Goal: Information Seeking & Learning: Find specific page/section

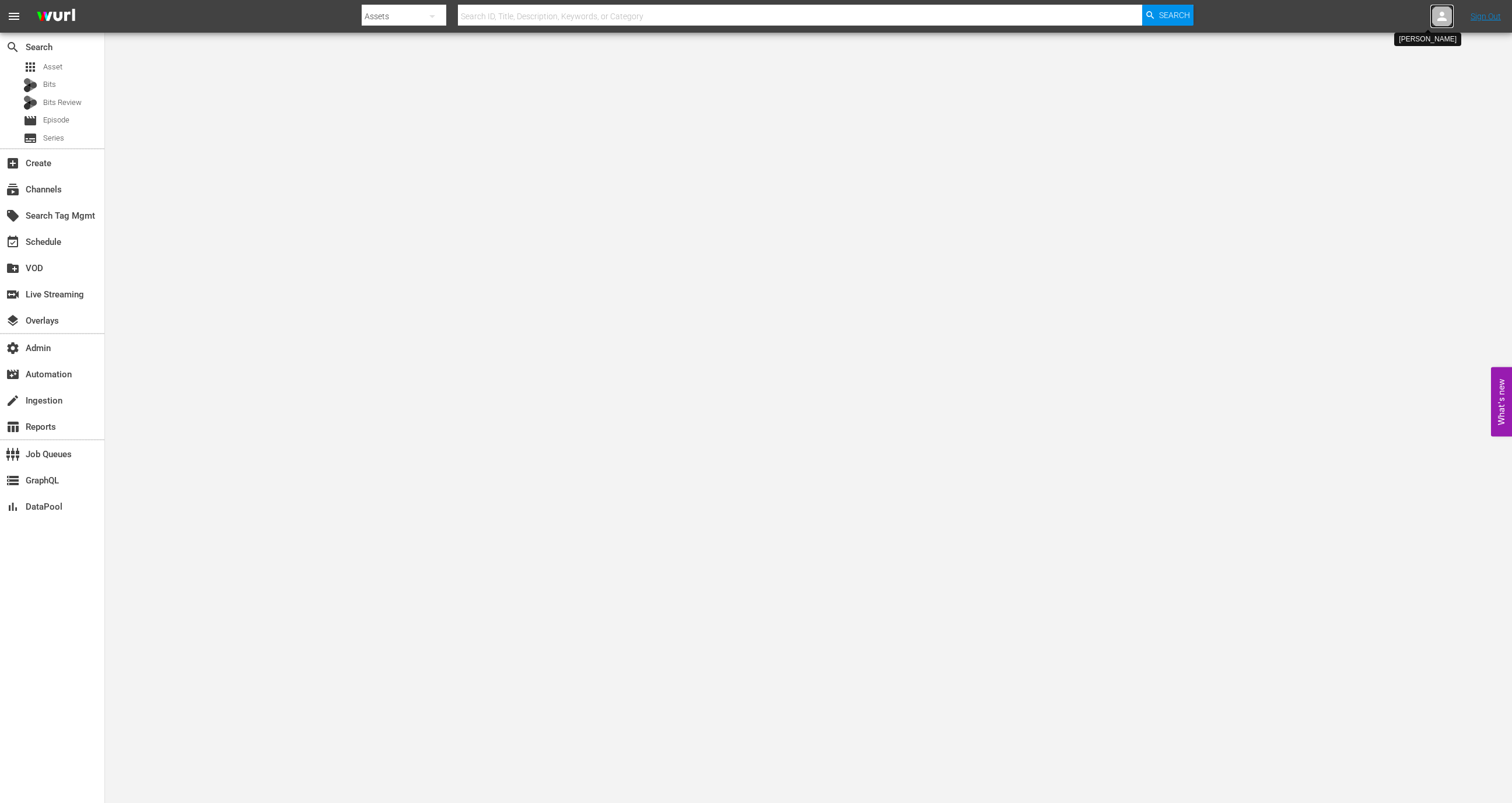
click at [1007, 18] on icon at bounding box center [1442, 17] width 10 height 10
click at [1007, 16] on input "text" at bounding box center [1411, 18] width 150 height 28
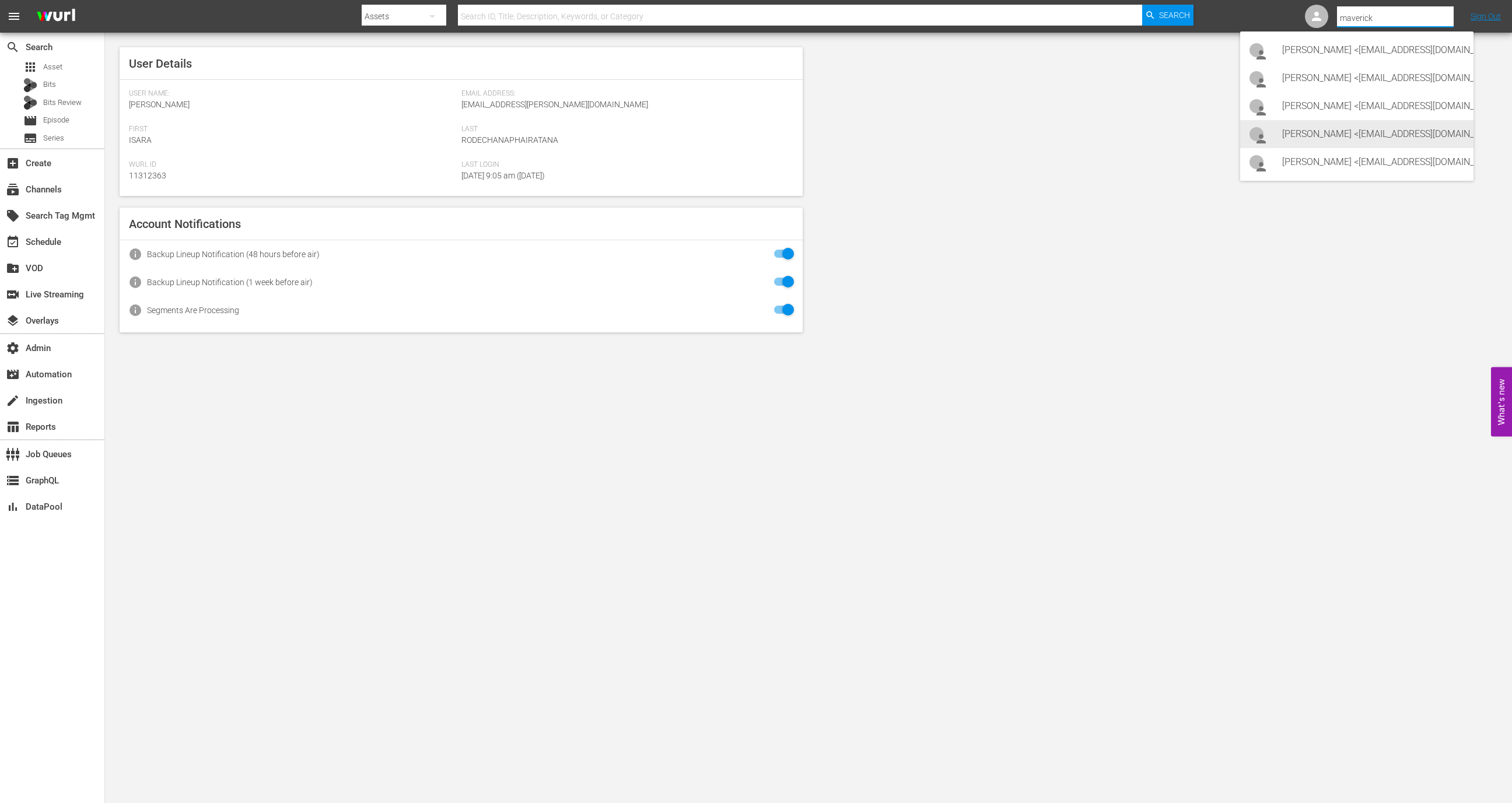
click at [1007, 139] on div "Kelcie Schwab <kelcies@maverickentertainment.cc>" at bounding box center [1373, 133] width 182 height 28
type input "Kelcie Schwab (11312398)"
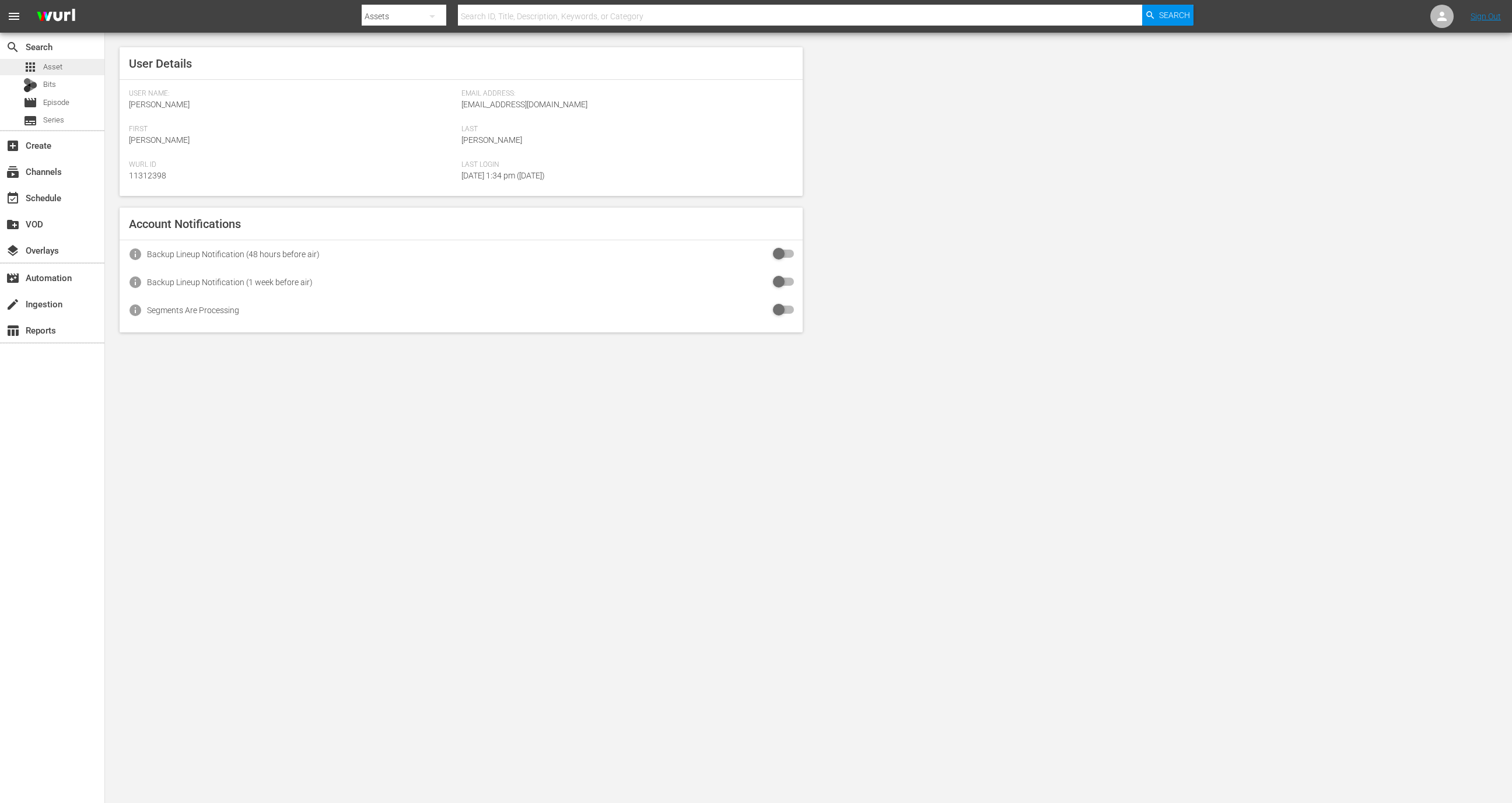
click at [59, 67] on span "Asset" at bounding box center [53, 67] width 19 height 12
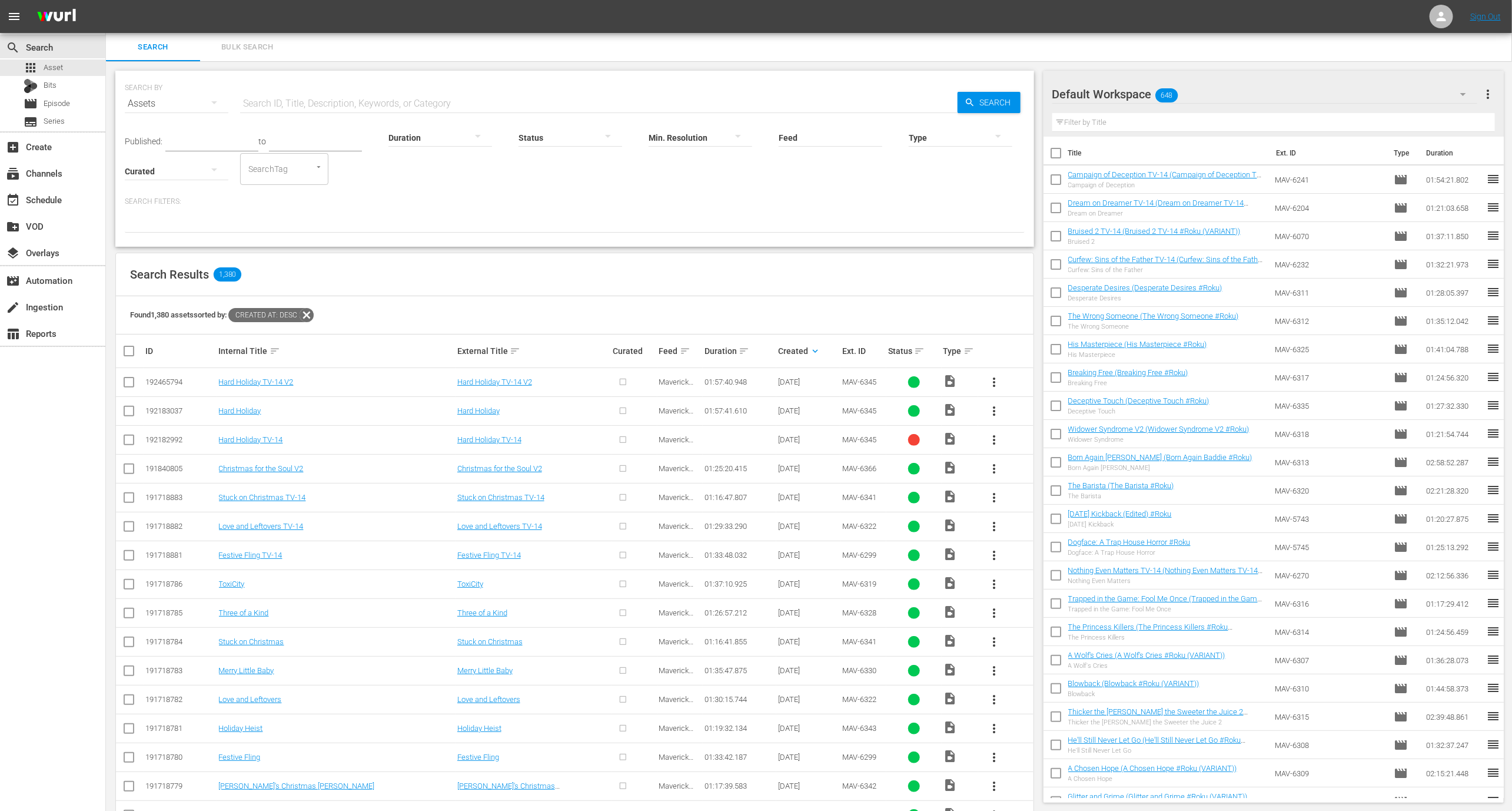
click at [1441, 3] on nav "menu Sign Out" at bounding box center [756, 16] width 1512 height 33
click at [1441, 10] on icon at bounding box center [1441, 16] width 14 height 14
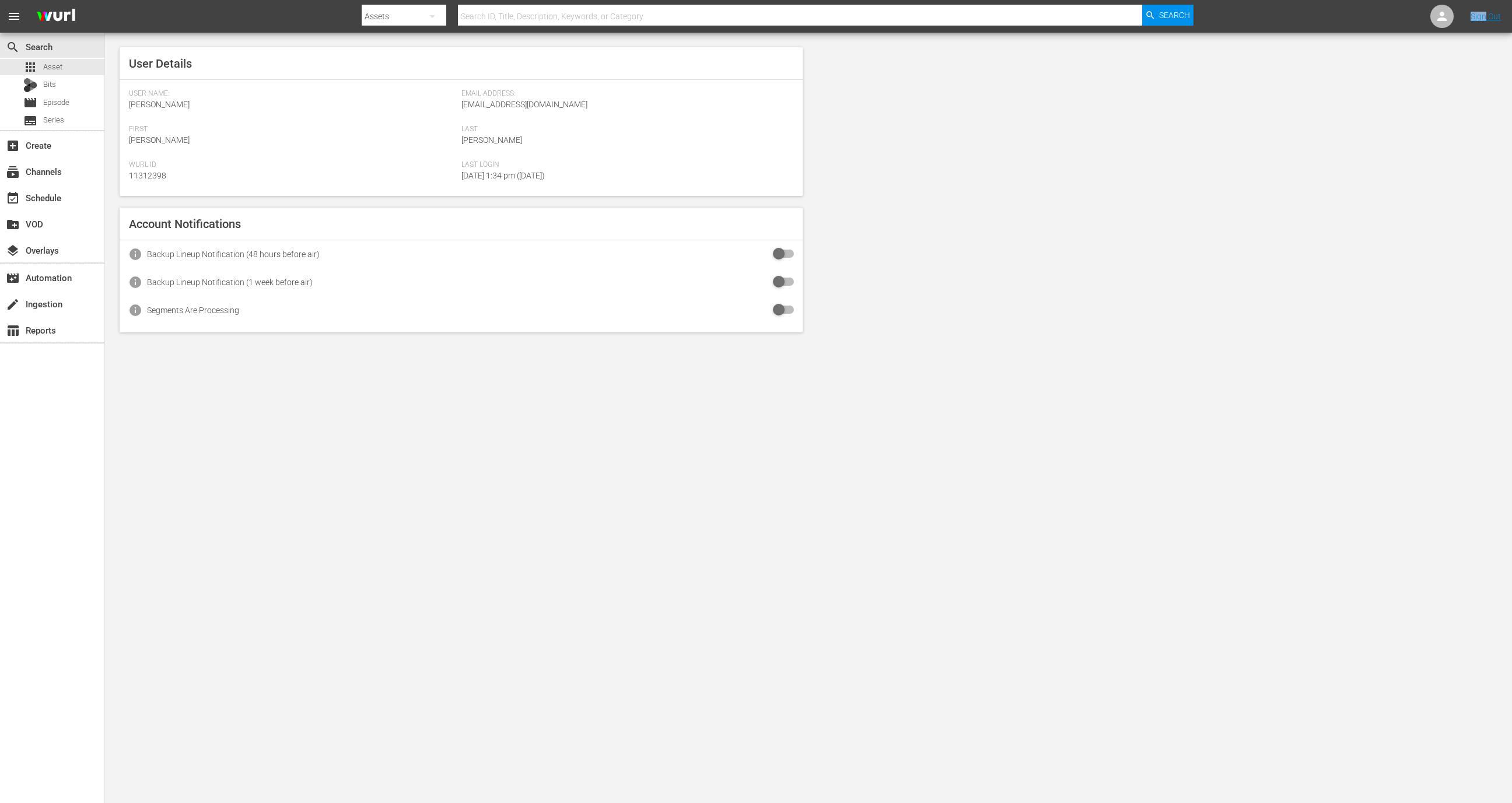
click at [1428, 10] on nav "menu Search By Assets Search ID, Title, Description, Keywords, or Category Sear…" at bounding box center [756, 16] width 1512 height 33
click at [1433, 10] on div at bounding box center [1441, 16] width 23 height 23
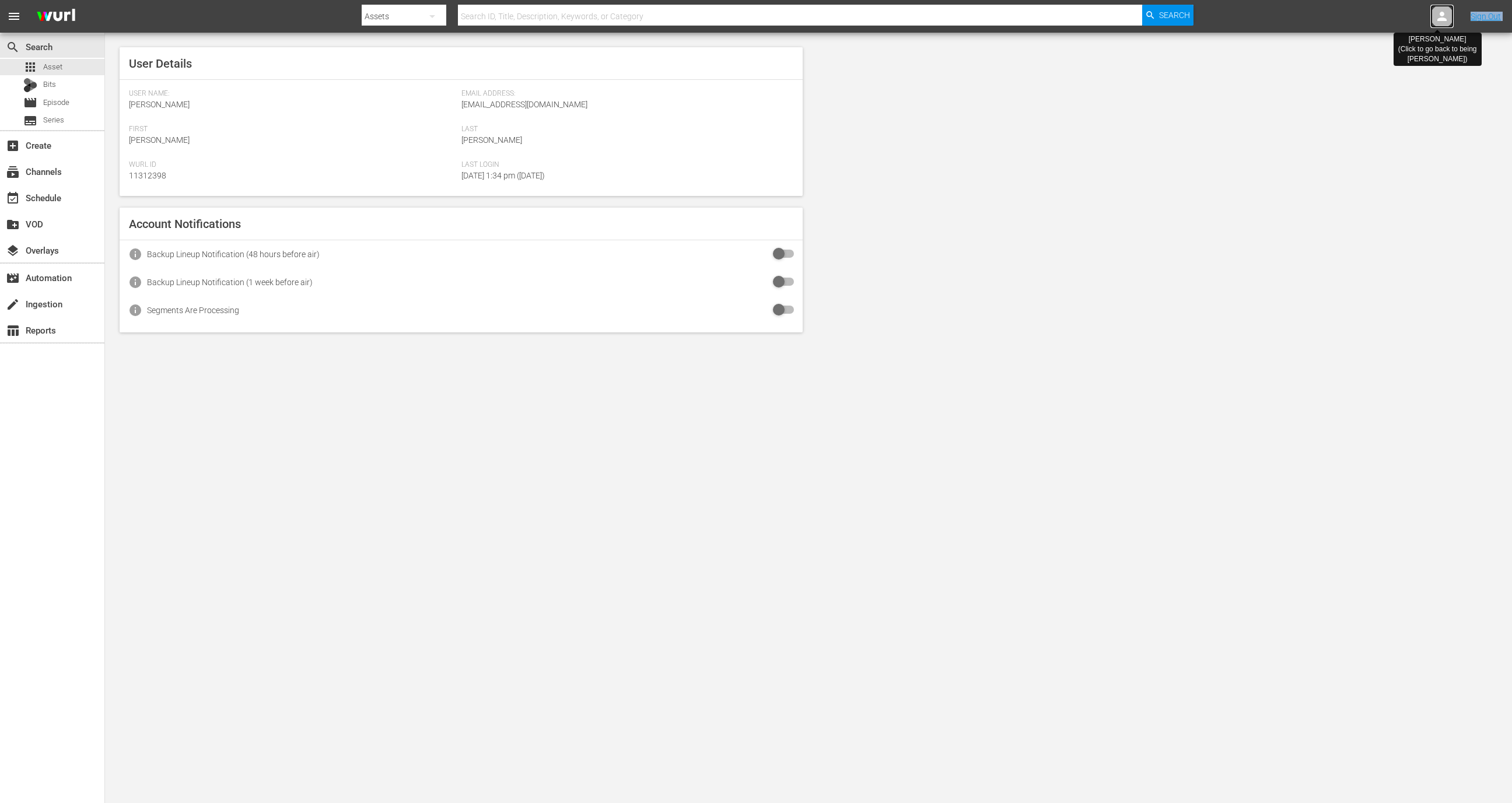
click at [1433, 10] on div at bounding box center [1441, 16] width 23 height 23
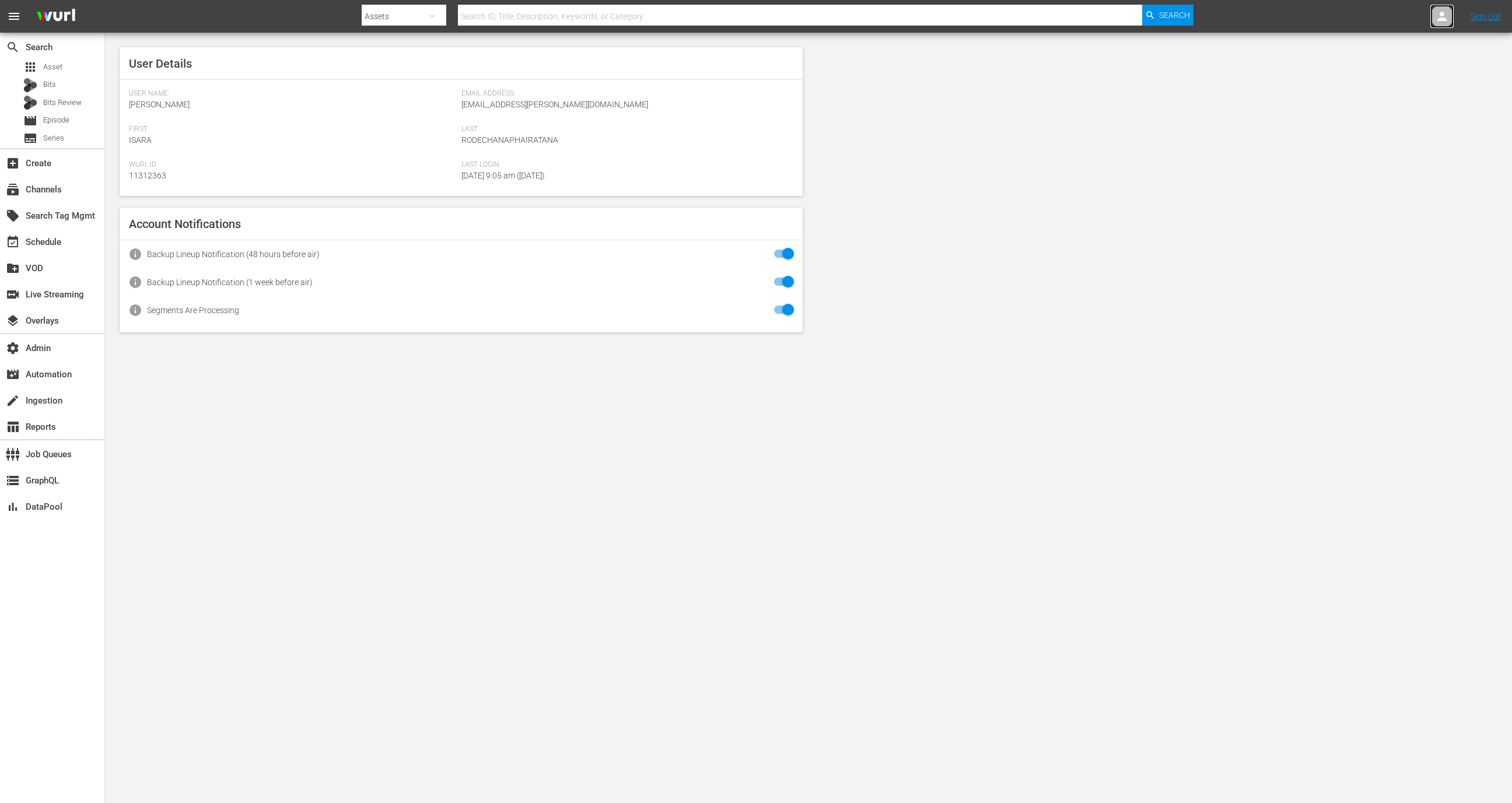
click at [1442, 26] on div at bounding box center [1441, 16] width 23 height 23
click at [1431, 23] on input "text" at bounding box center [1411, 18] width 150 height 28
click at [1381, 47] on div "Kelcie Schwab <kelcies@maverickentertainment.cc>" at bounding box center [1373, 50] width 182 height 28
type input "Kelcie Schwab (11312398)"
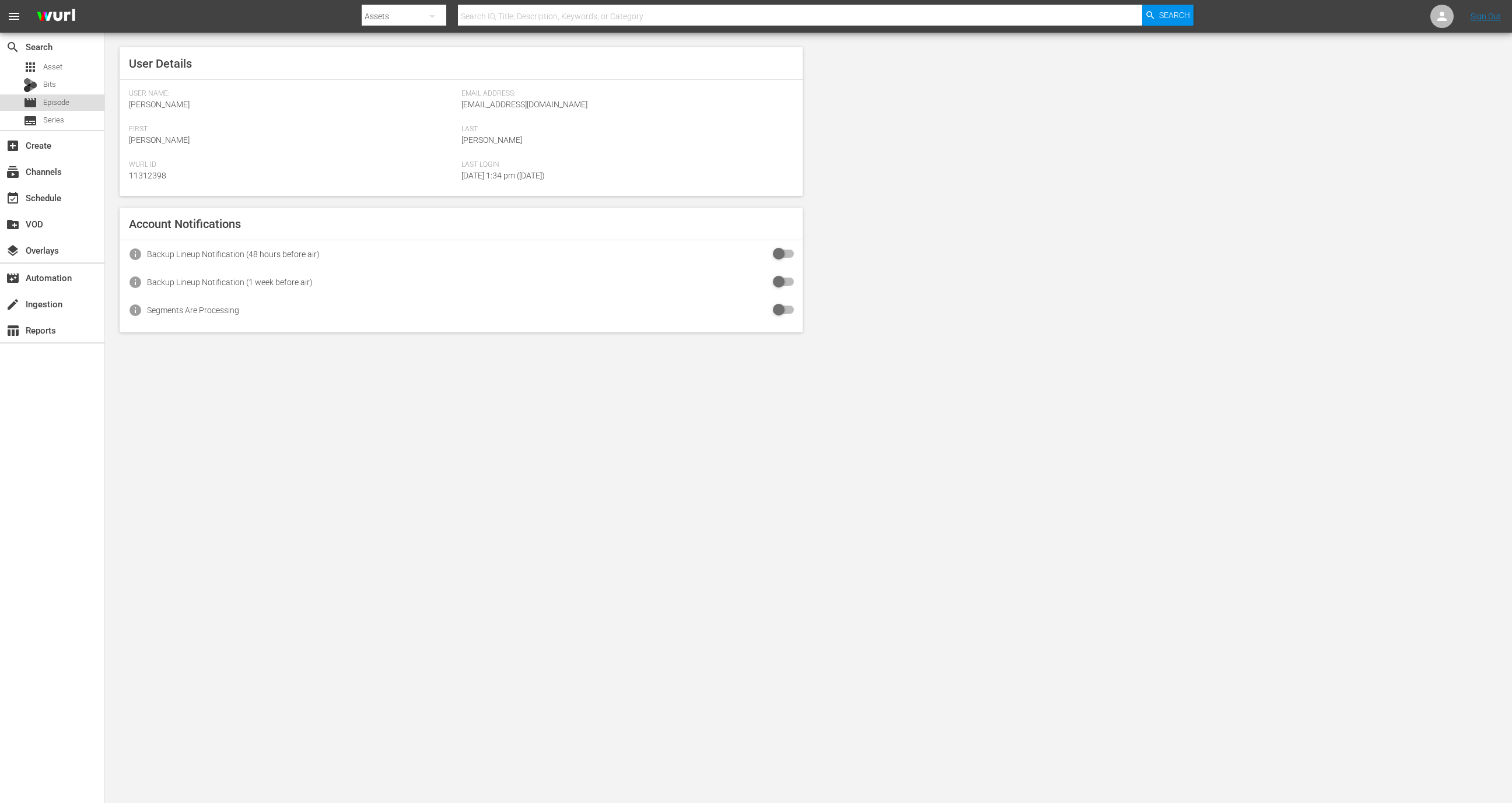
click at [60, 99] on span "Episode" at bounding box center [56, 102] width 27 height 12
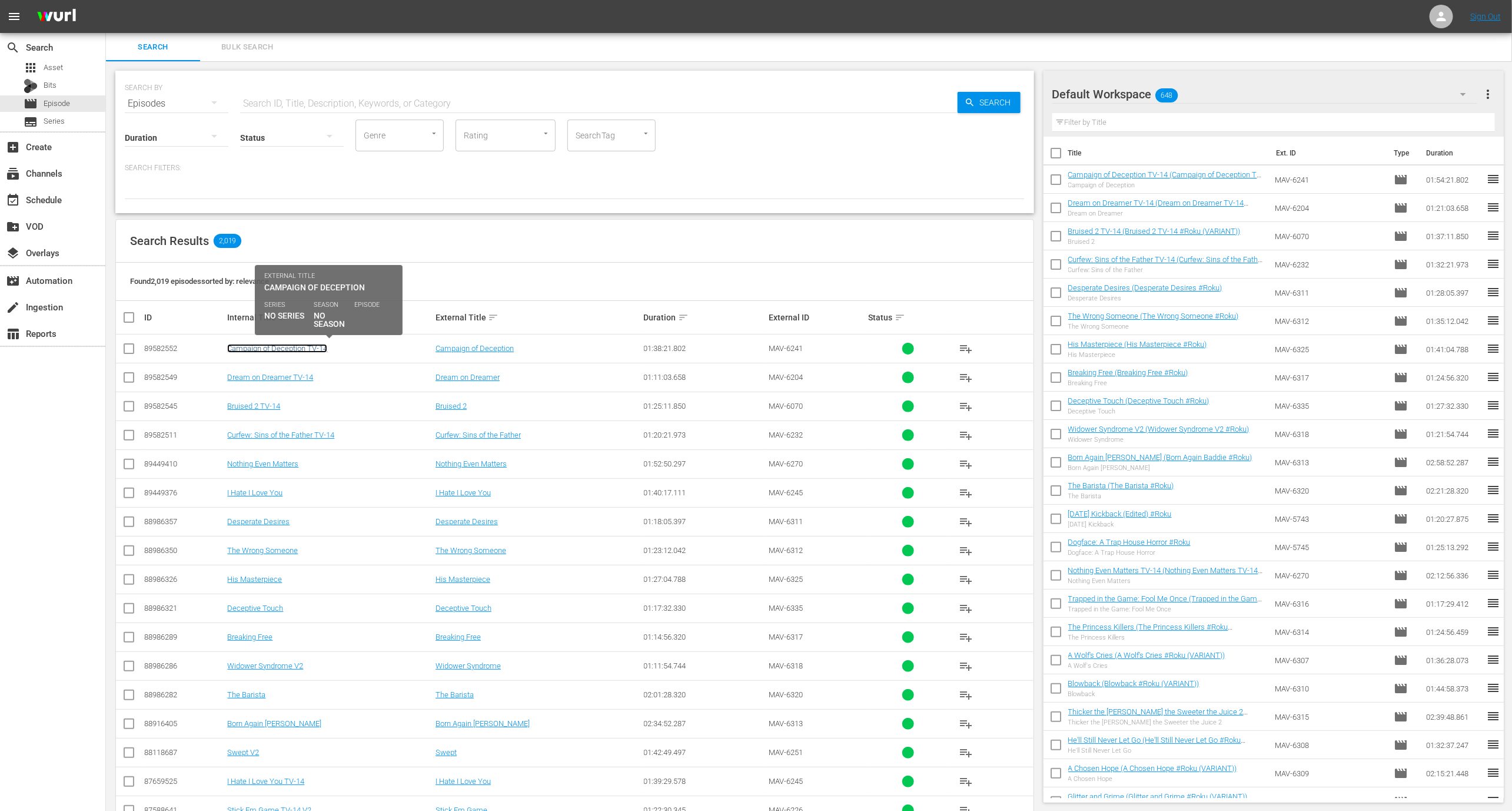
click at [290, 346] on link "Campaign of Deception TV-14" at bounding box center [277, 347] width 100 height 9
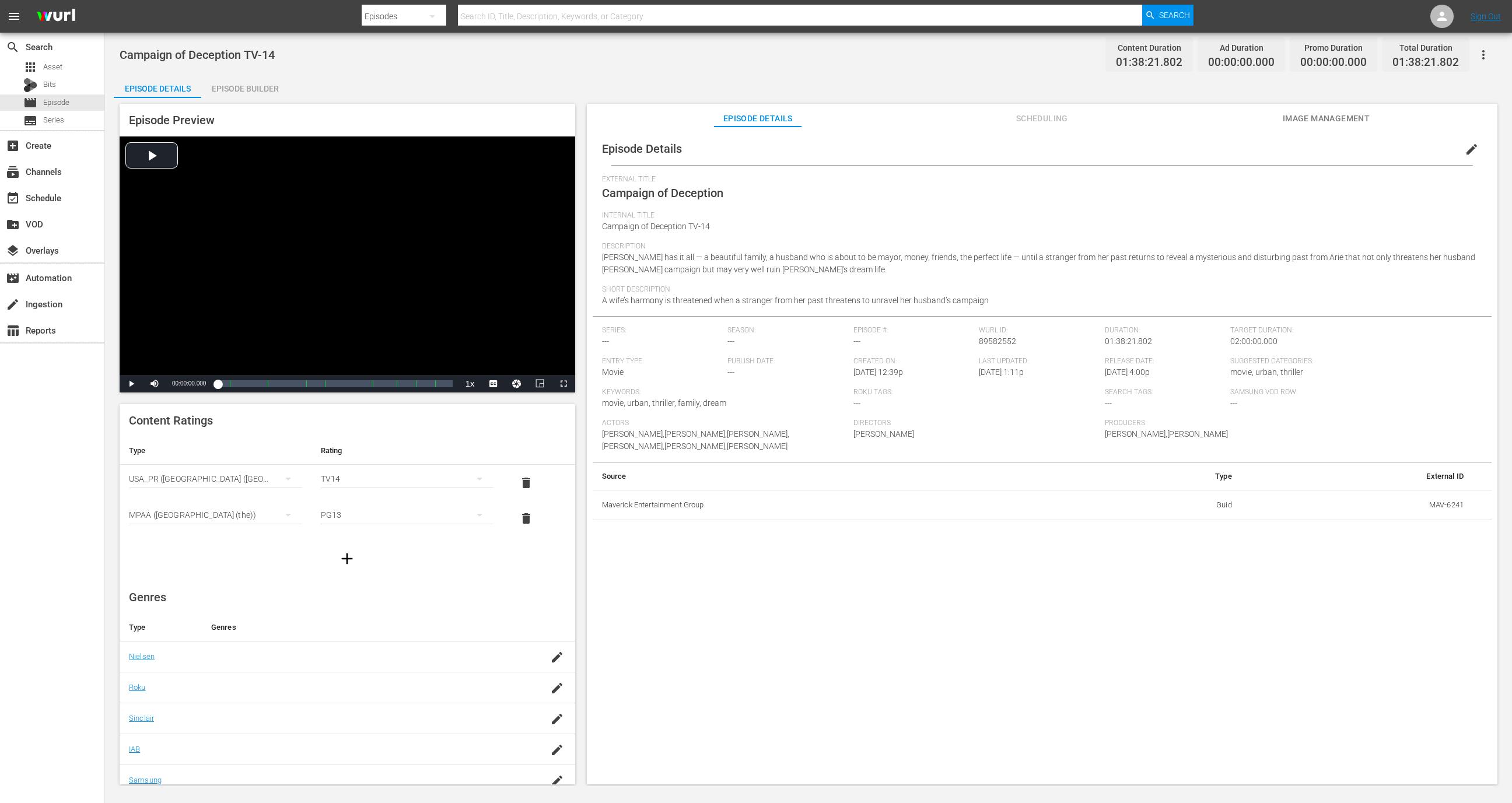
click at [258, 89] on div "Episode Builder" at bounding box center [244, 88] width 88 height 28
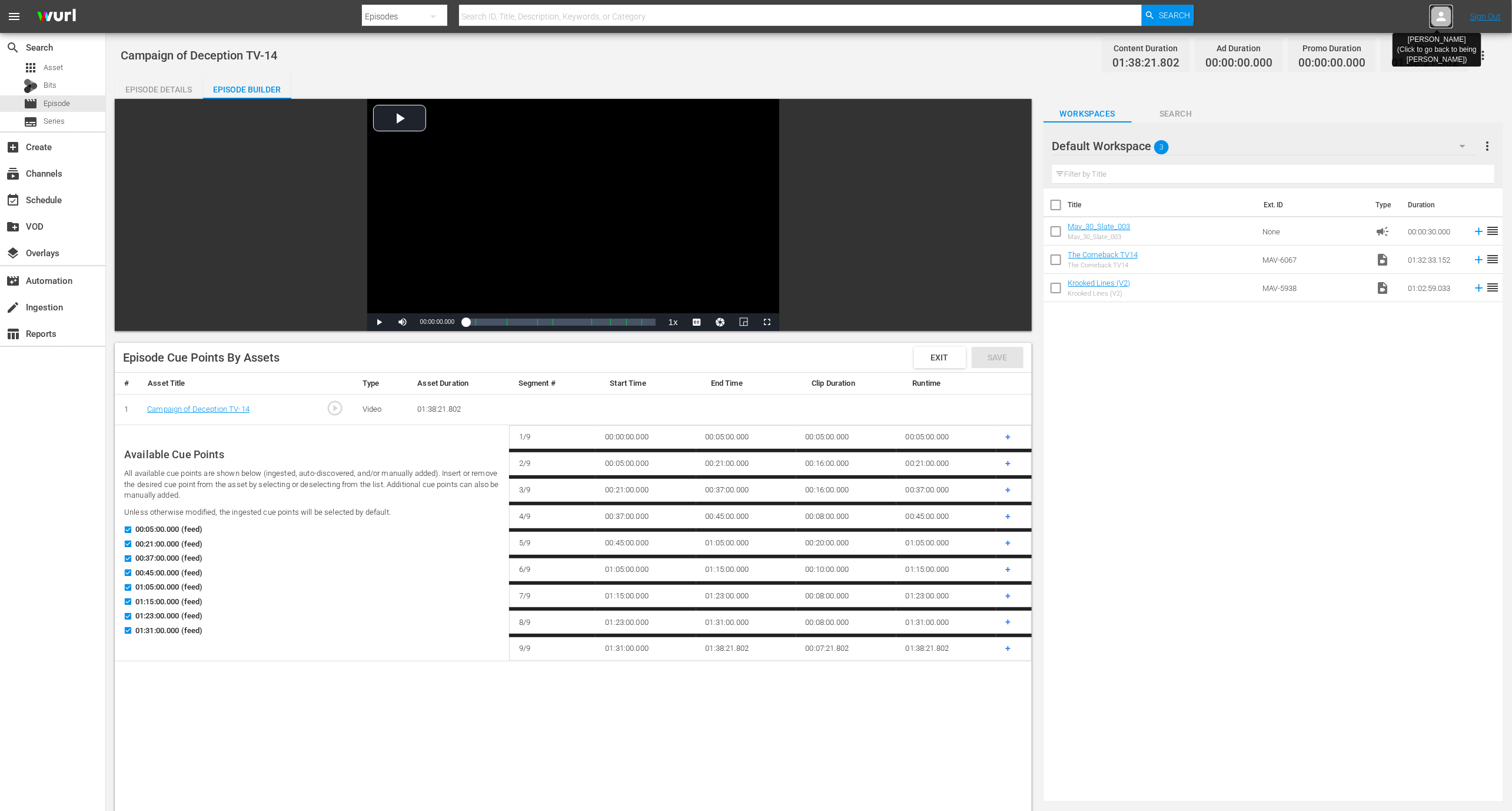
click at [1433, 20] on div at bounding box center [1441, 16] width 24 height 24
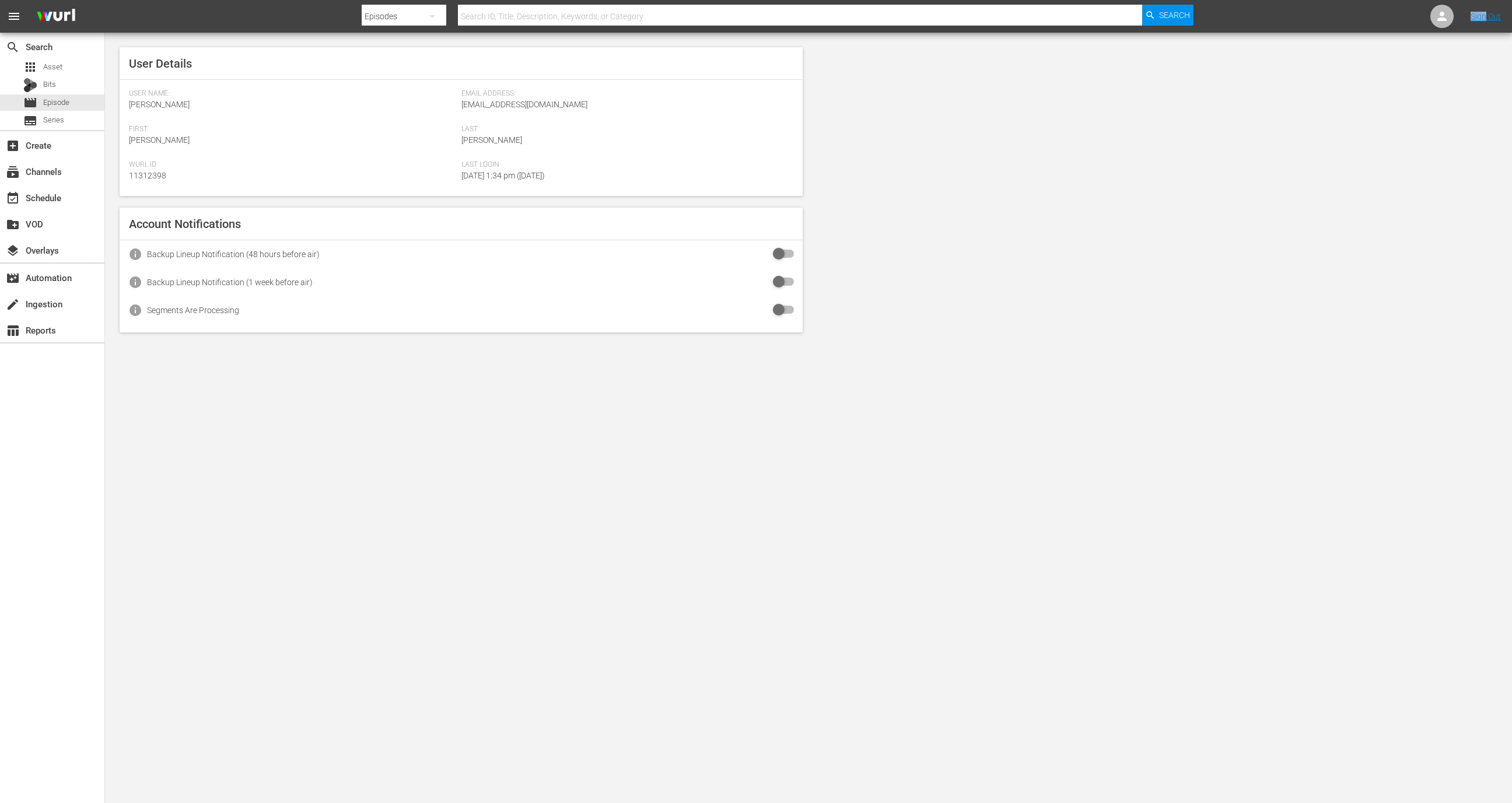
click at [1420, 20] on nav "menu Search By Episodes Search ID, Title, Description, Keywords, or Category Se…" at bounding box center [756, 16] width 1512 height 33
click at [1441, 20] on icon at bounding box center [1442, 17] width 10 height 10
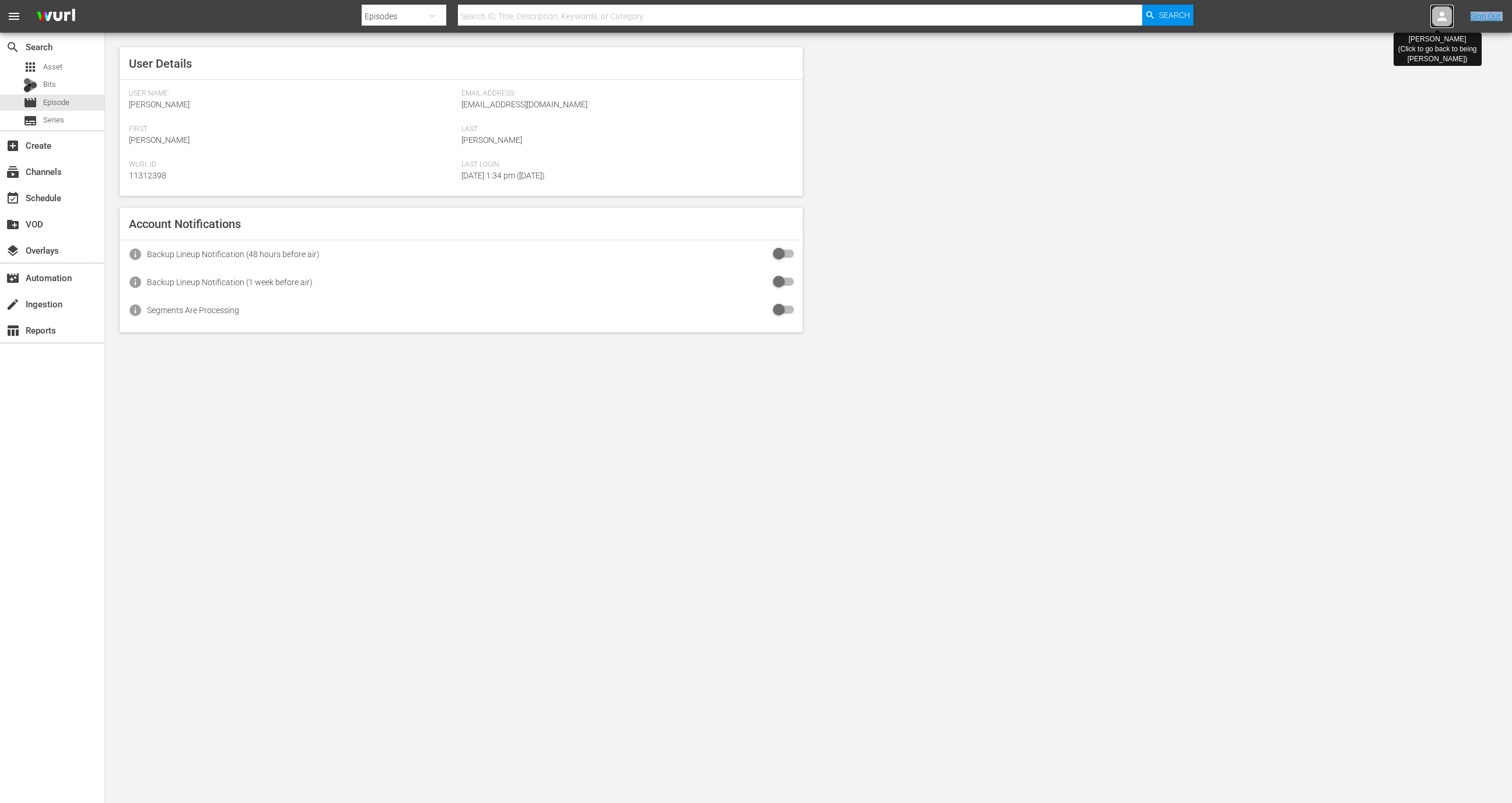
click at [1441, 20] on icon at bounding box center [1442, 17] width 10 height 10
drag, startPoint x: 1441, startPoint y: 20, endPoint x: 1084, endPoint y: 20, distance: 357.0
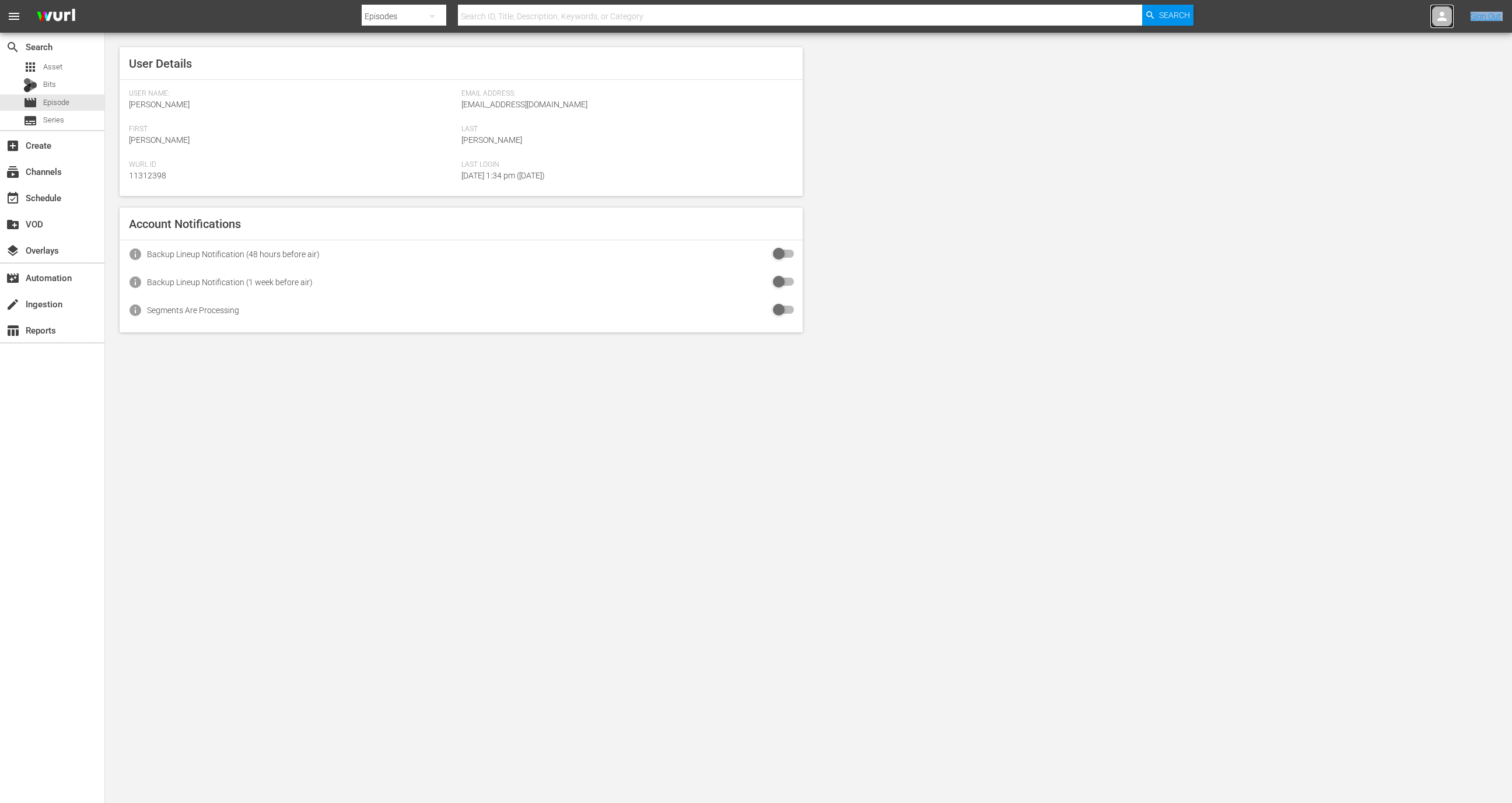
click at [1084, 20] on nav "menu Search By Episodes Search ID, Title, Description, Keywords, or Category Se…" at bounding box center [756, 16] width 1512 height 33
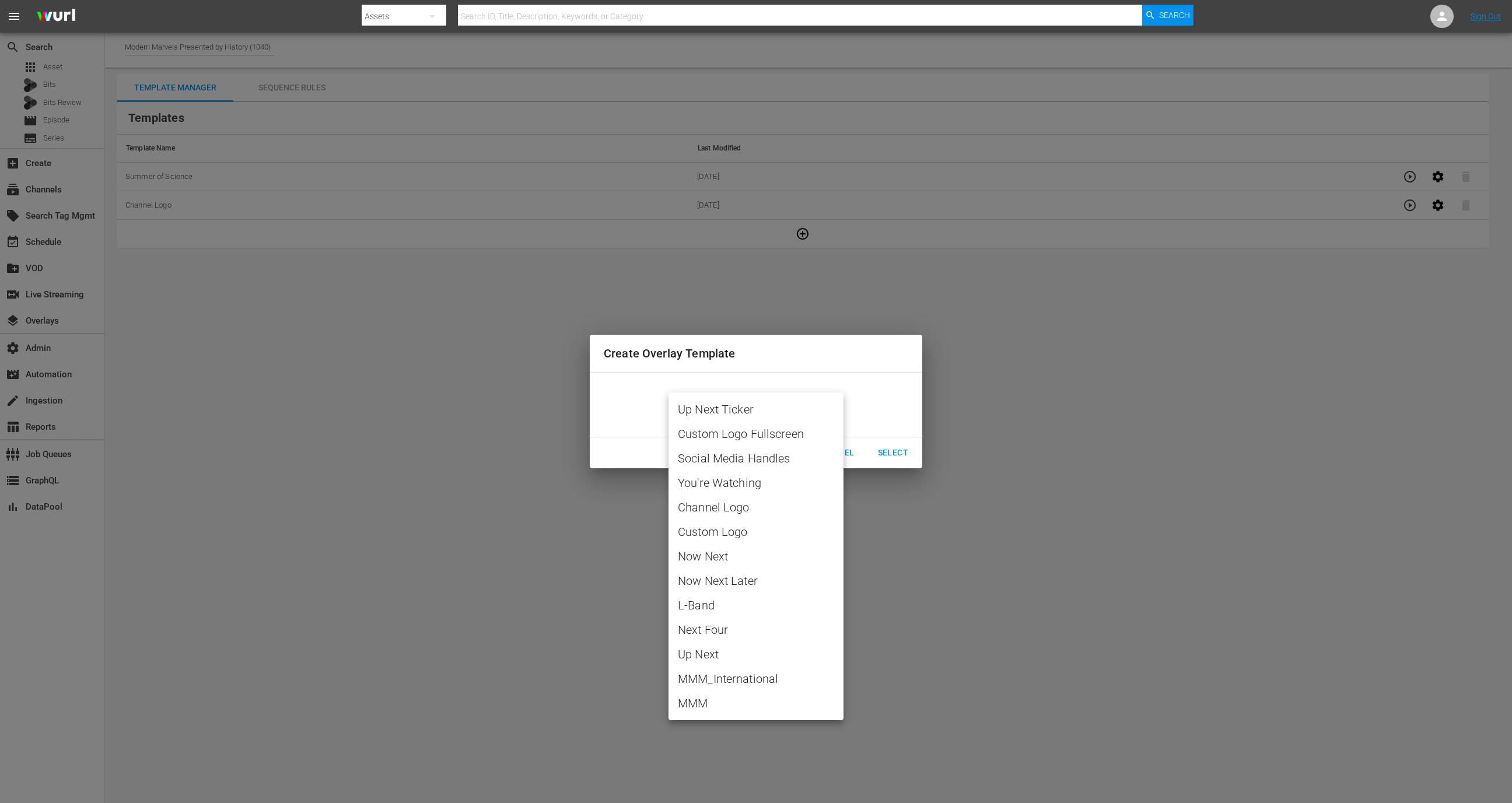
click at [411, 240] on div at bounding box center [756, 401] width 1512 height 803
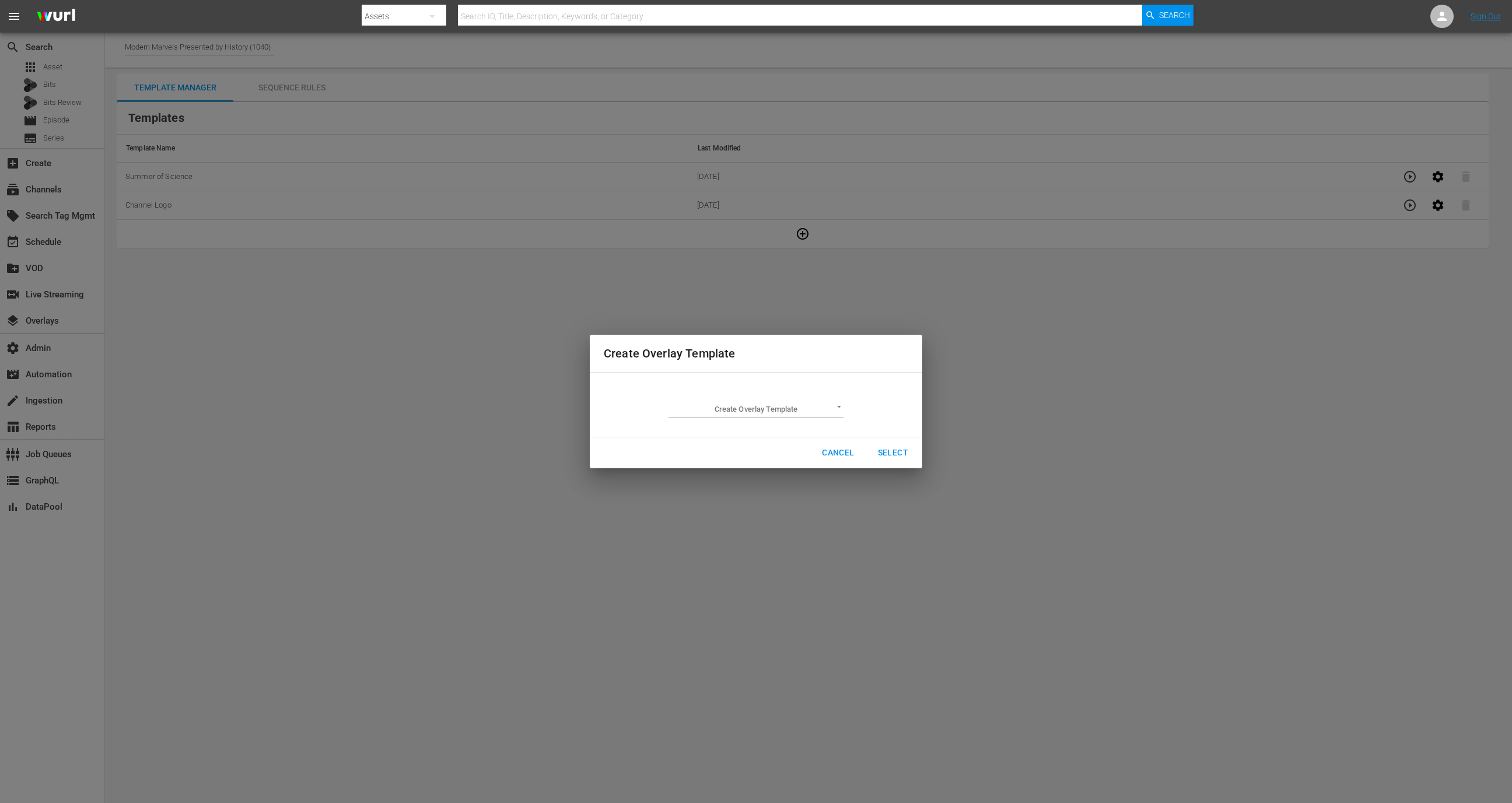
click at [424, 285] on div "Create Overlay Template Create Overlay Template ​ Cancel Select" at bounding box center [756, 401] width 1498 height 789
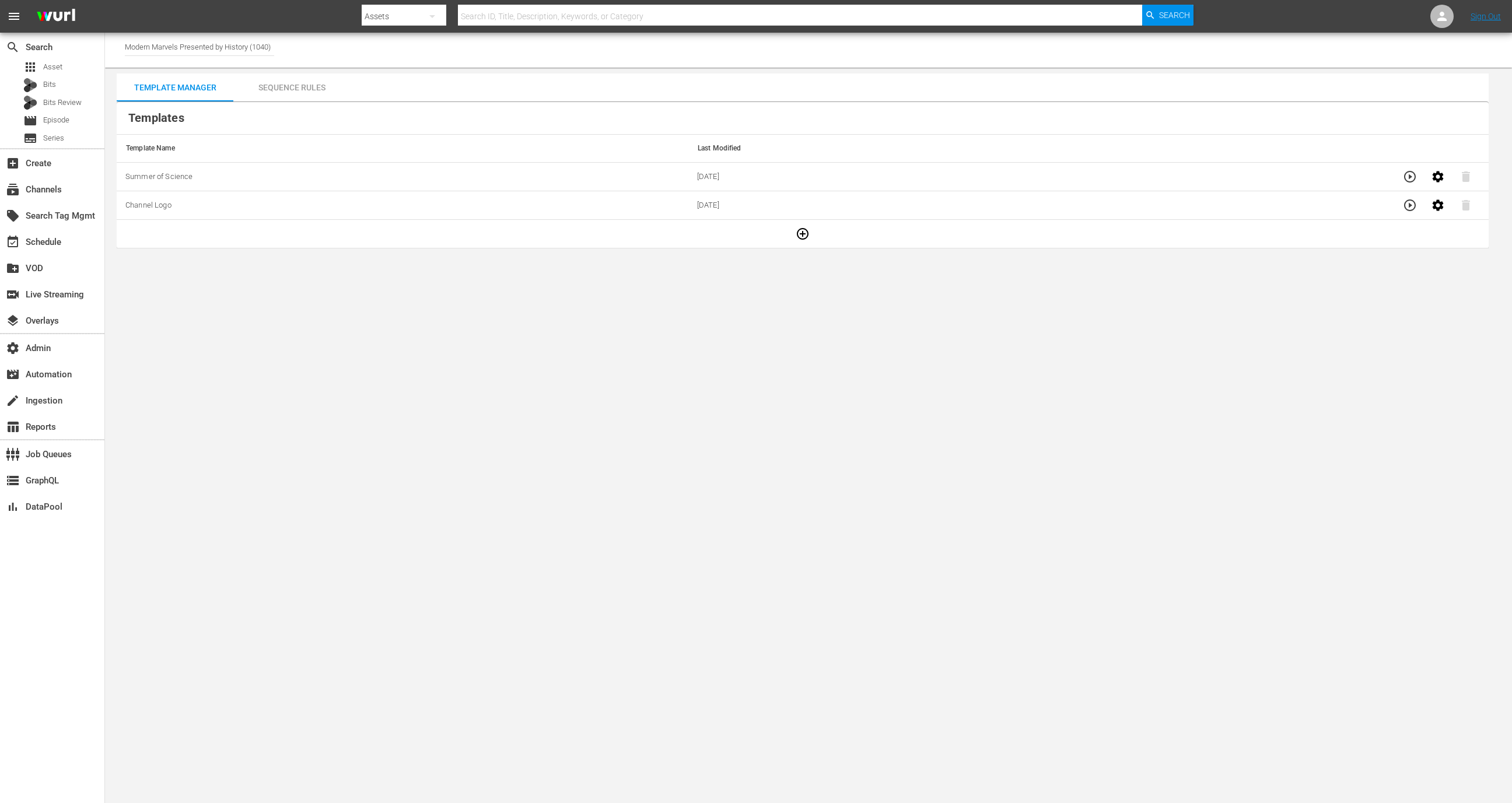
click at [805, 237] on icon "button" at bounding box center [803, 234] width 12 height 12
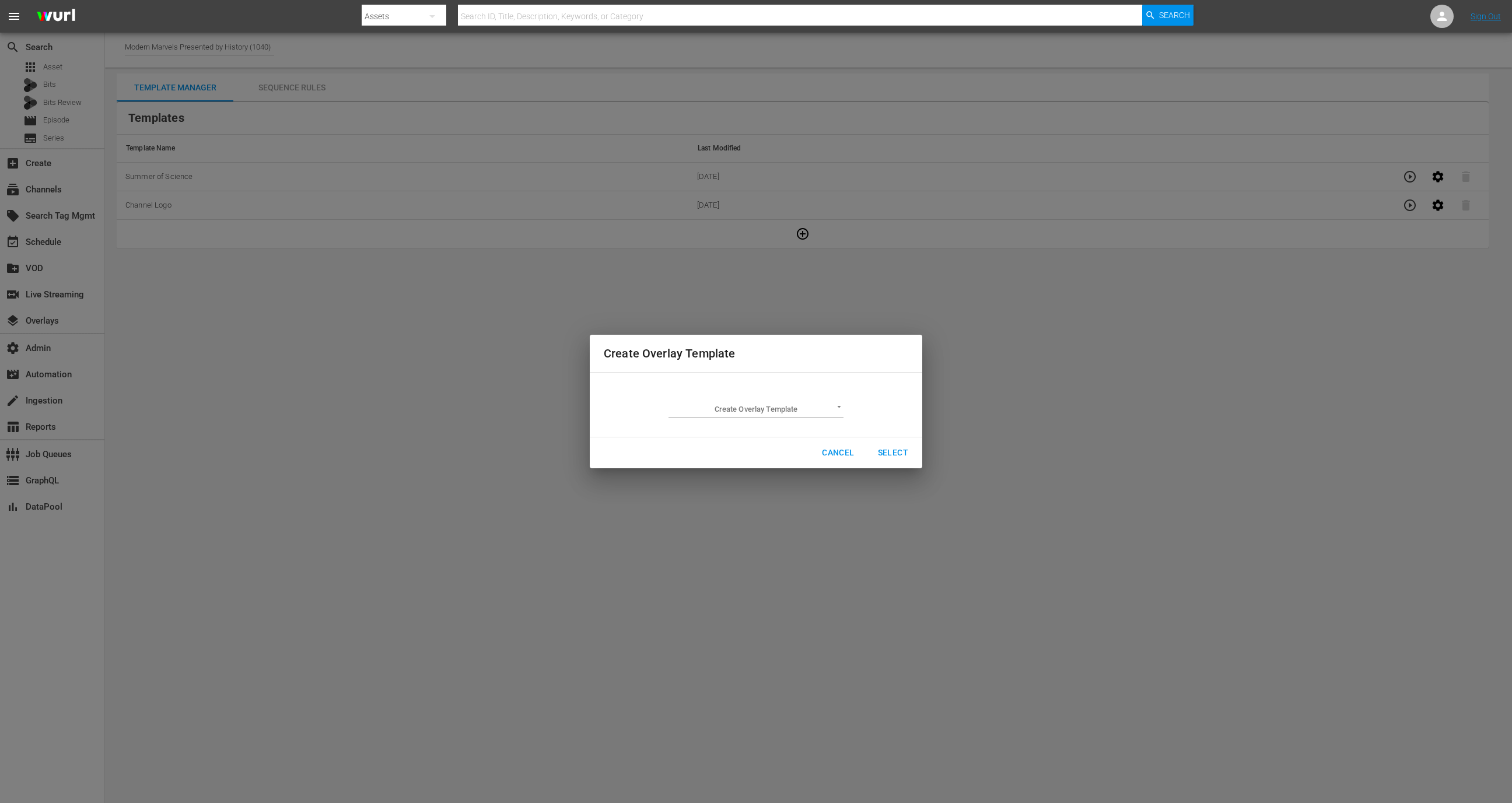
click at [799, 415] on body "menu Search By Assets Search ID, Title, Description, Keywords, or Category Sear…" at bounding box center [756, 401] width 1512 height 803
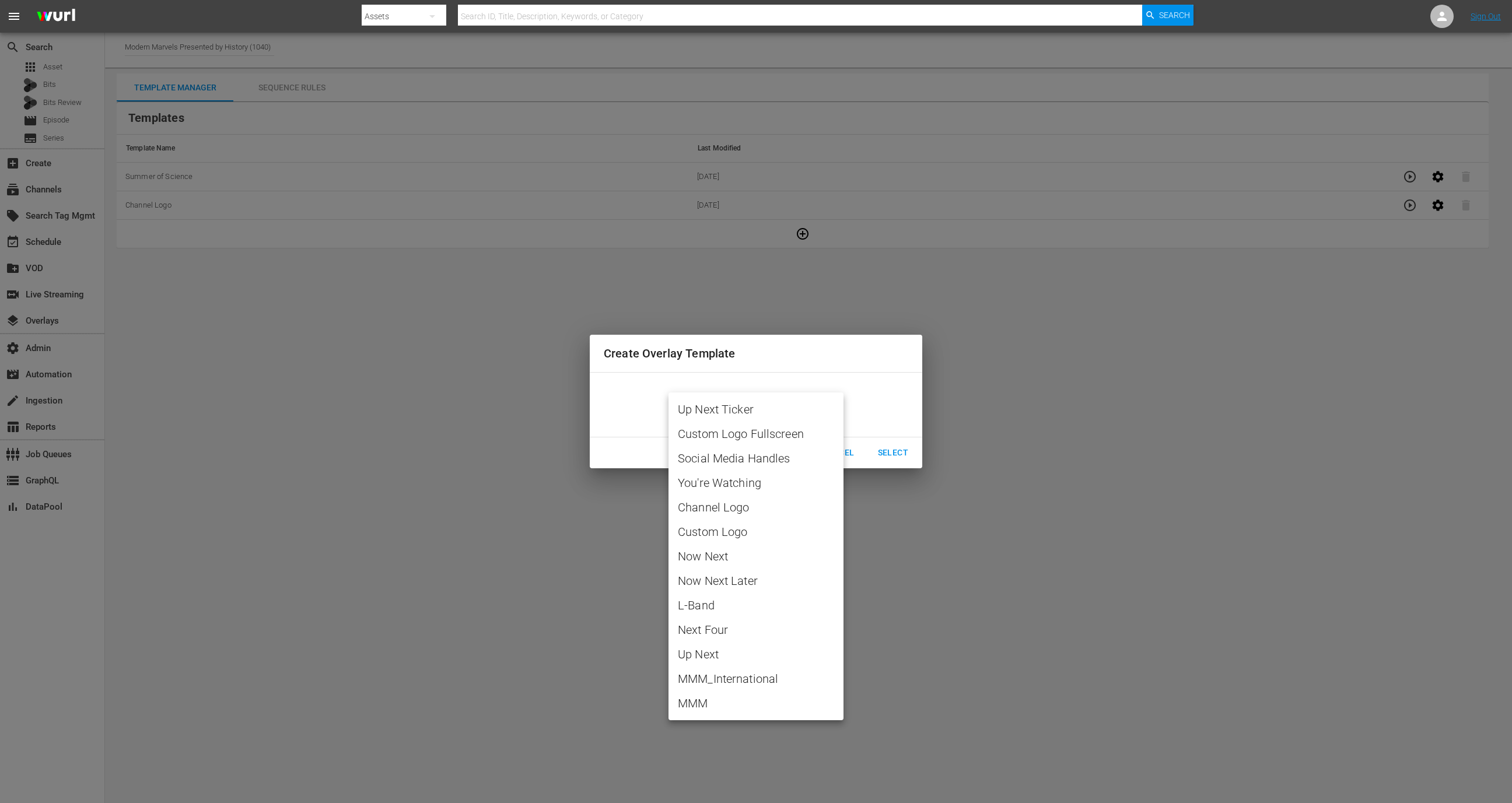
click at [721, 686] on span "MMM_International" at bounding box center [756, 678] width 156 height 18
type input "MMM_International"
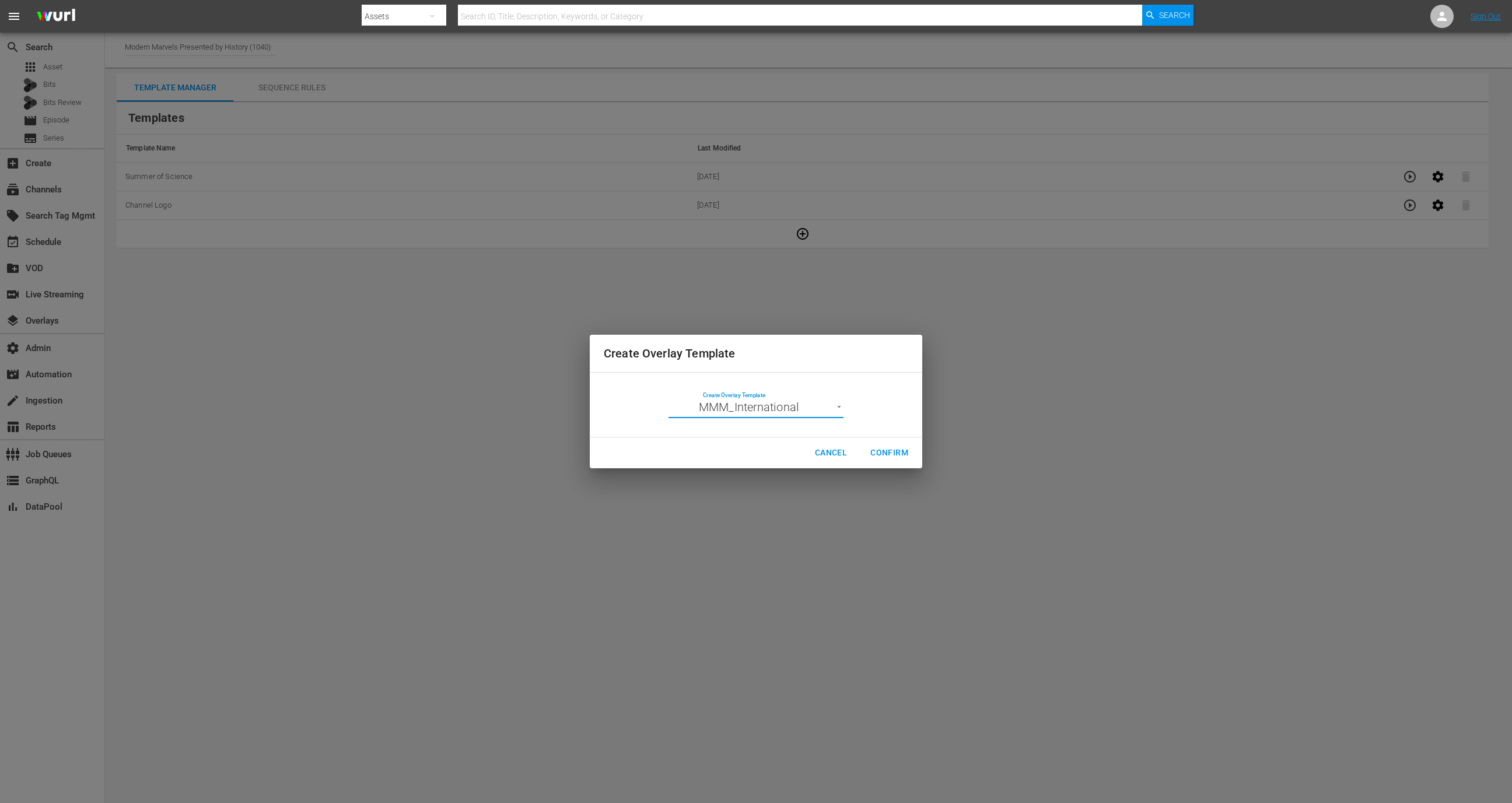
click at [888, 449] on span "Confirm" at bounding box center [889, 453] width 38 height 14
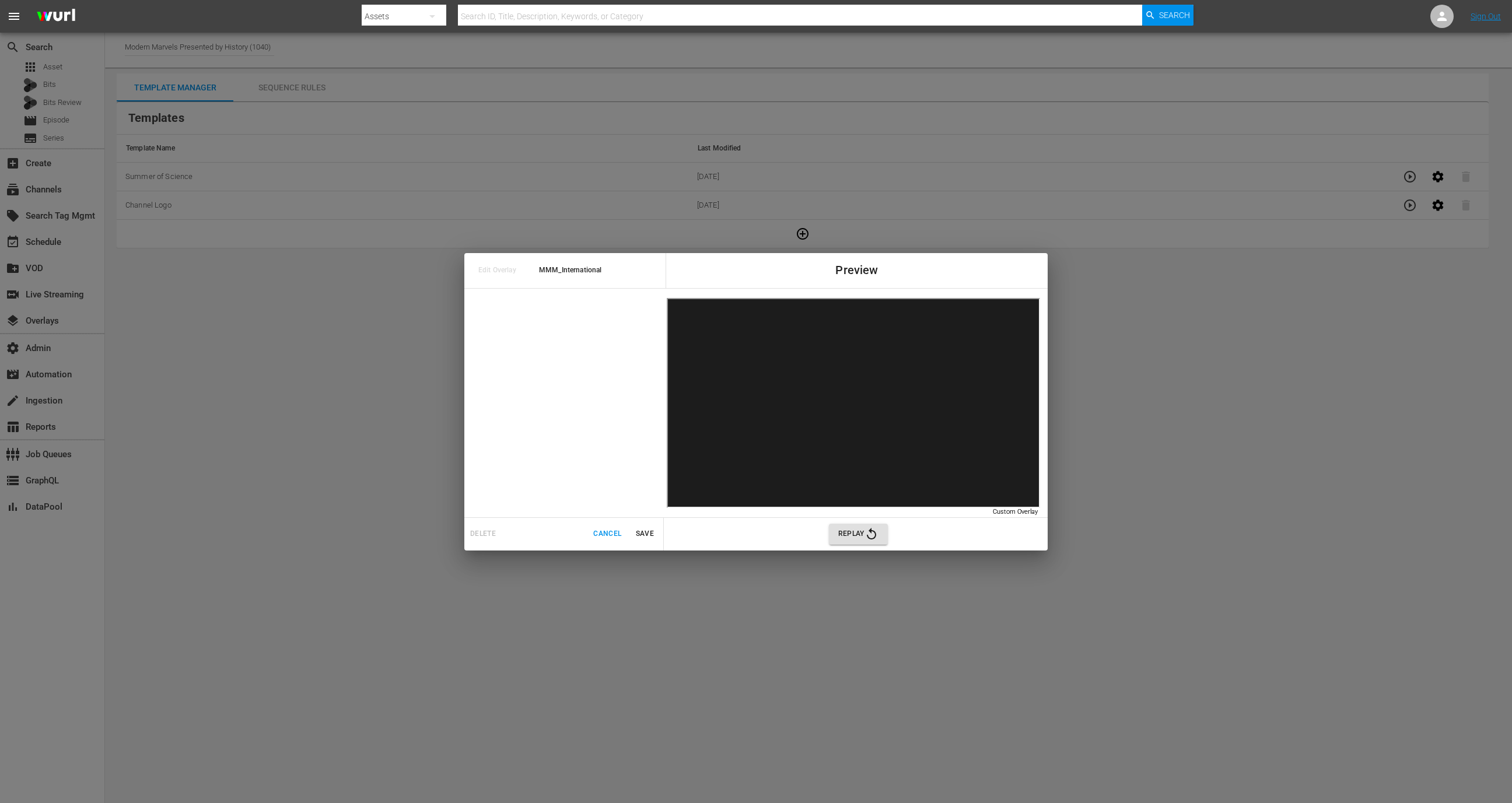
click at [602, 534] on span "Cancel" at bounding box center [606, 533] width 28 height 12
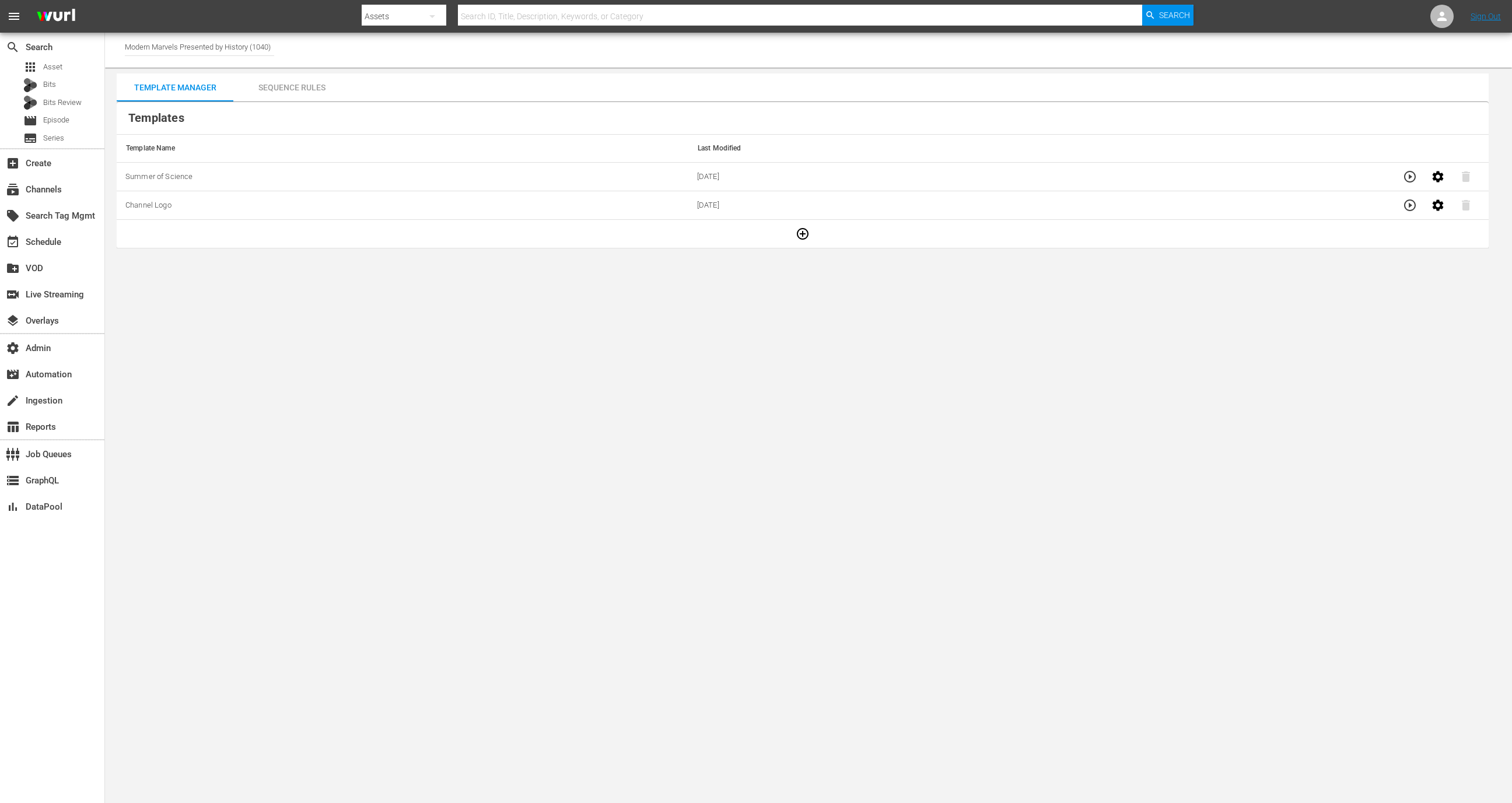
click at [803, 235] on icon "button" at bounding box center [802, 233] width 14 height 14
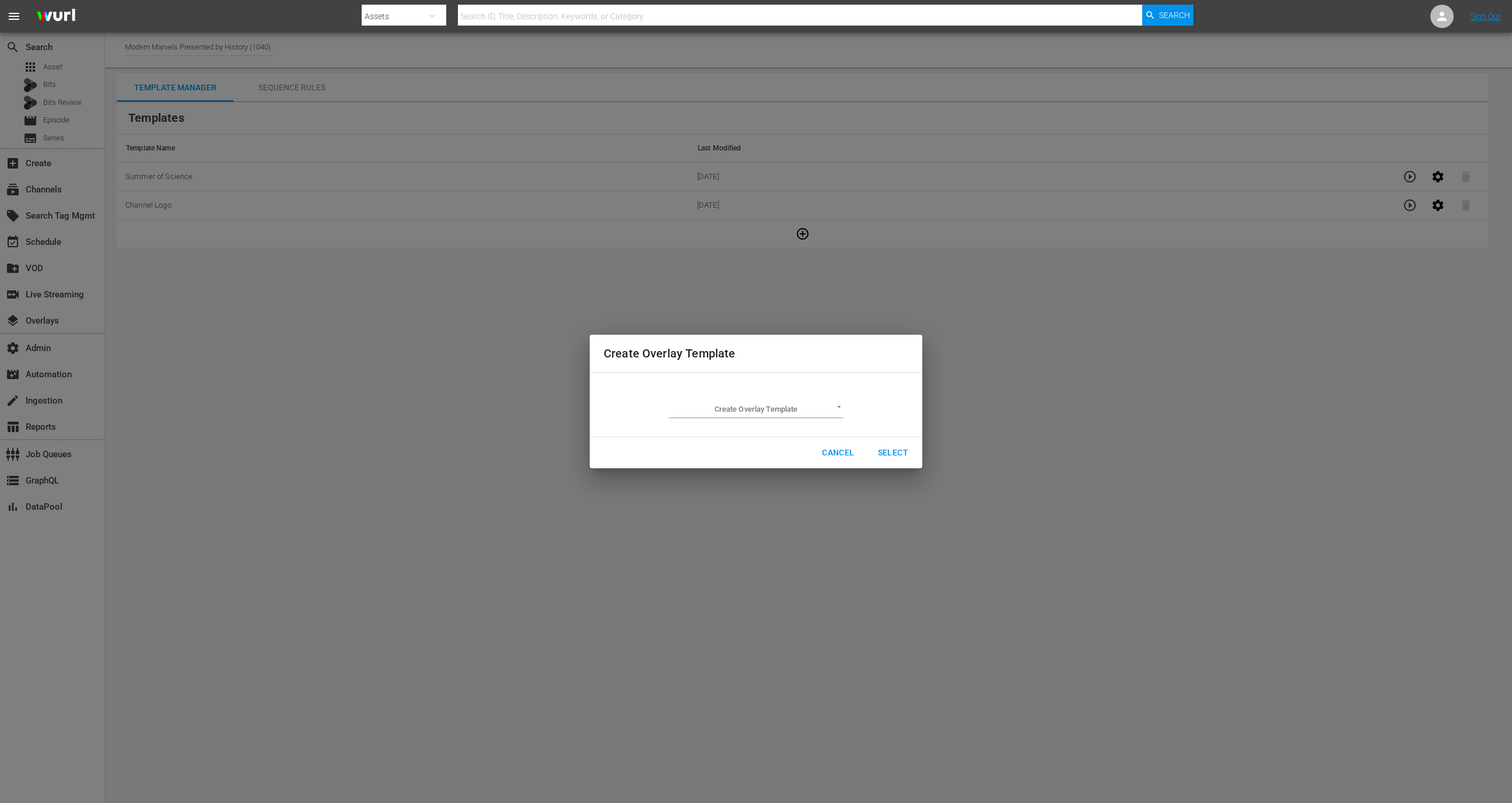
click at [779, 399] on div "Create Overlay Template ​" at bounding box center [756, 404] width 175 height 27
click at [779, 405] on body "menu Search By Assets Search ID, Title, Description, Keywords, or Category Sear…" at bounding box center [756, 401] width 1512 height 803
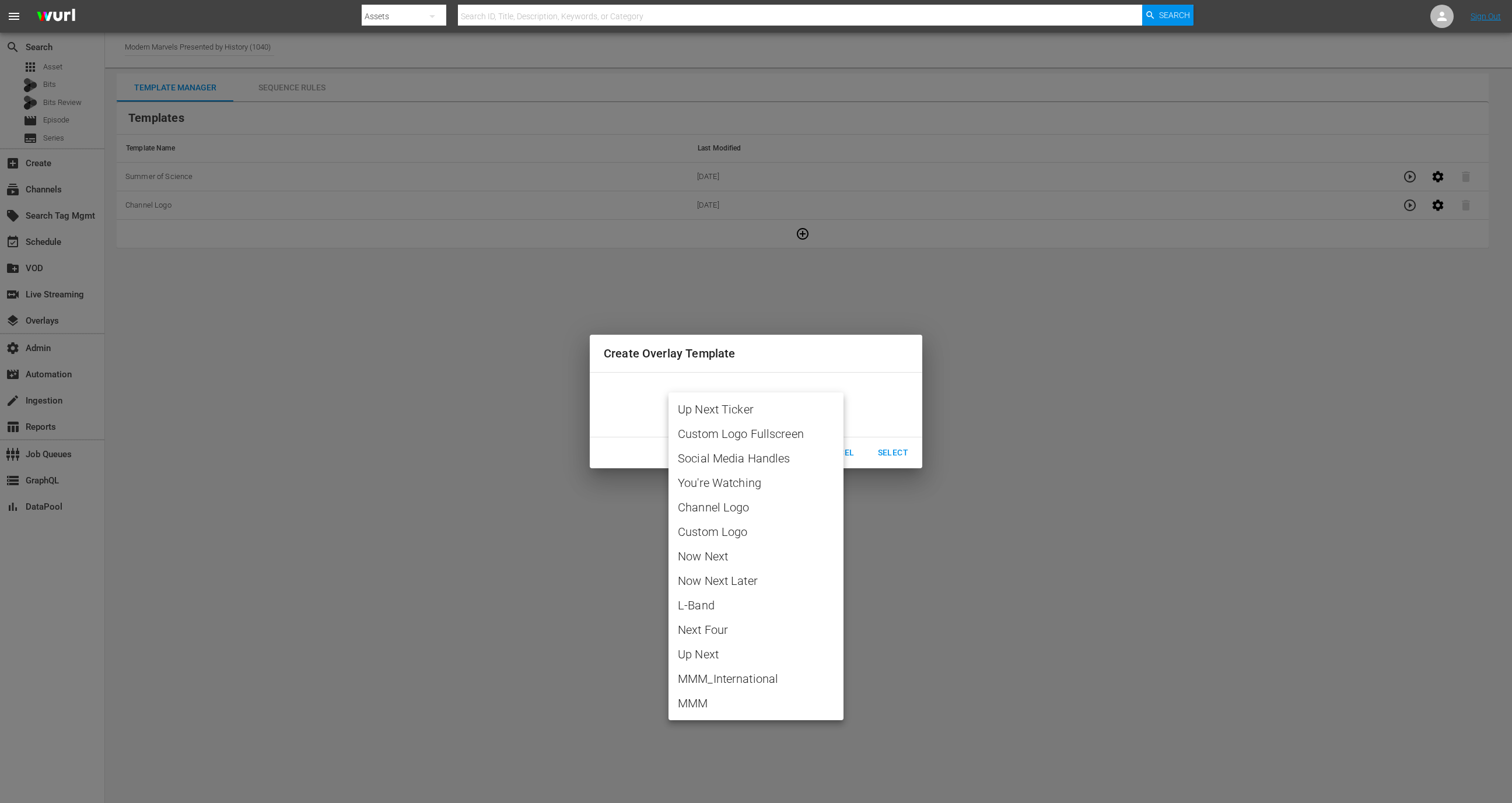
click at [750, 698] on span "MMM" at bounding box center [756, 703] width 156 height 18
type input "MMM"
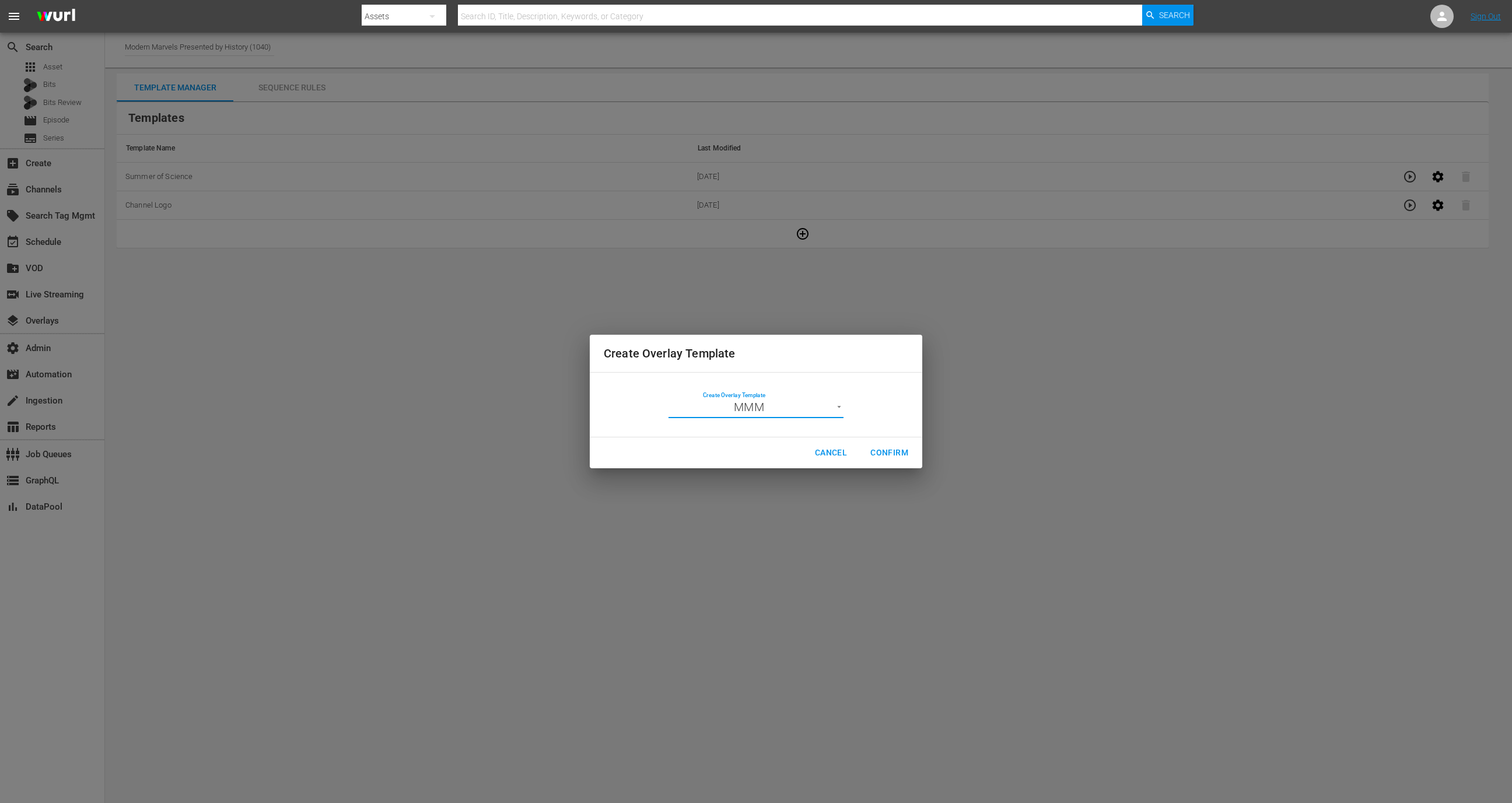
click at [906, 448] on span "Confirm" at bounding box center [889, 453] width 38 height 14
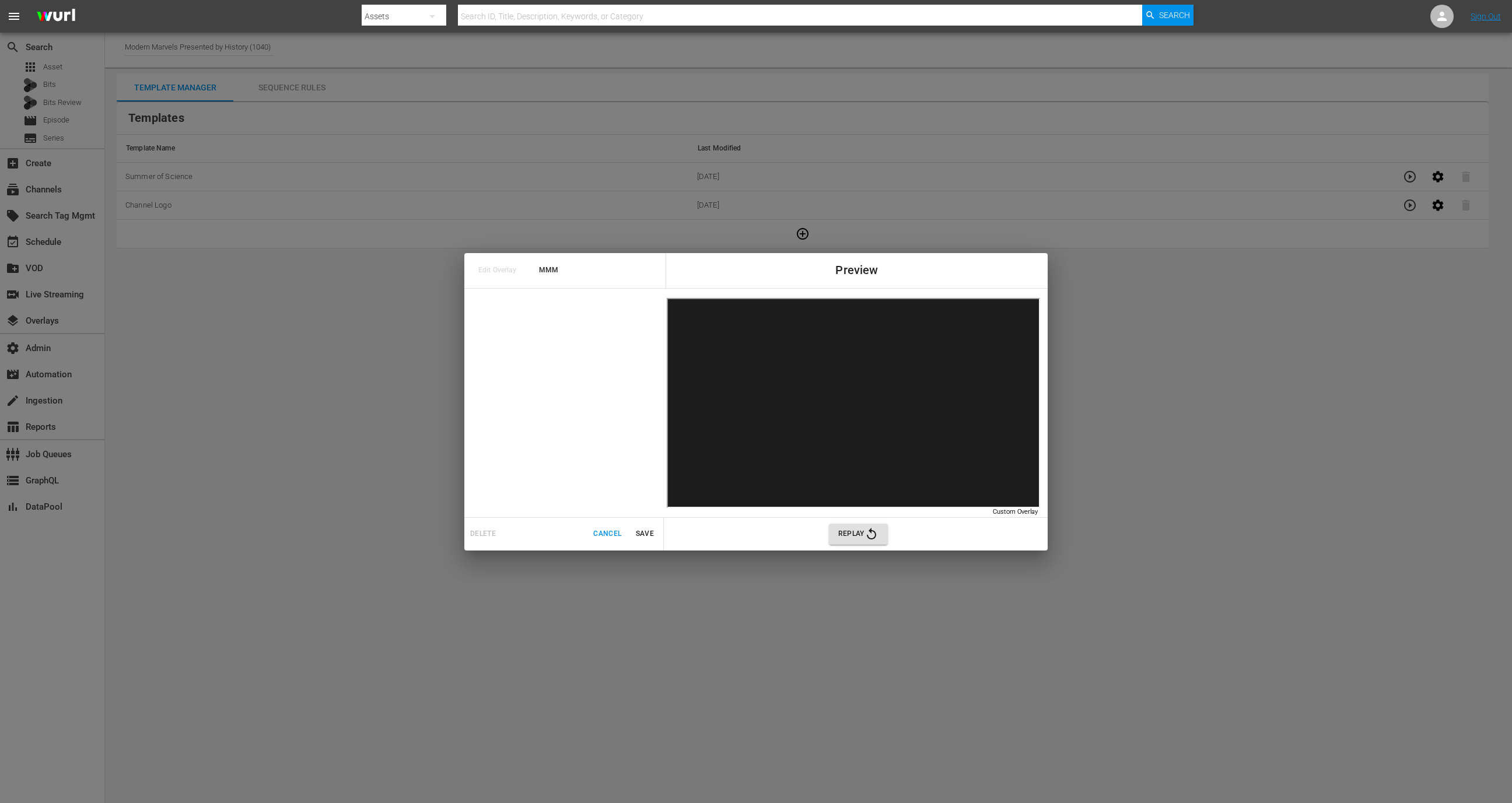
click at [610, 534] on span "Cancel" at bounding box center [606, 533] width 28 height 12
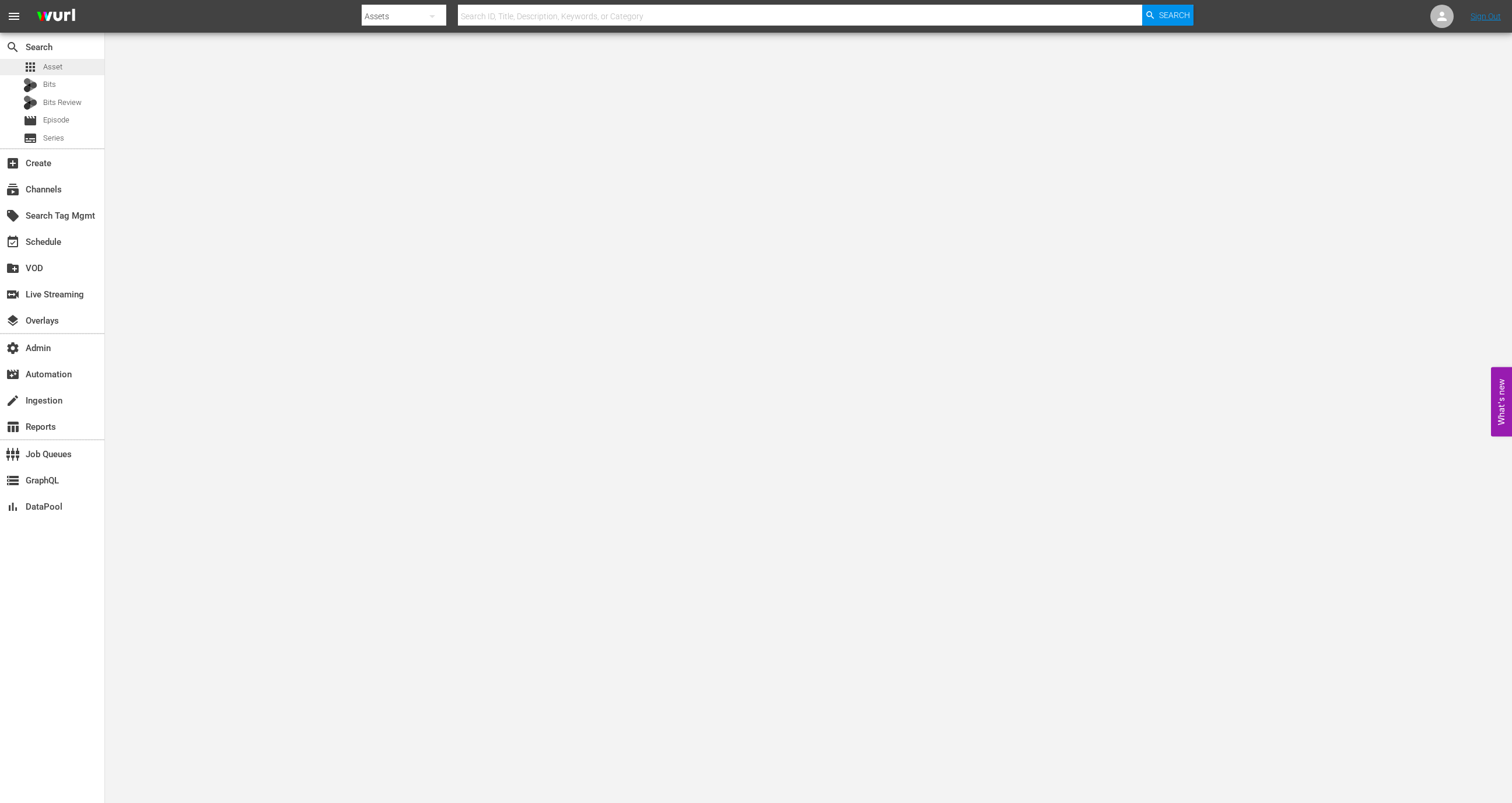
click at [68, 67] on div "apps Asset" at bounding box center [52, 67] width 105 height 16
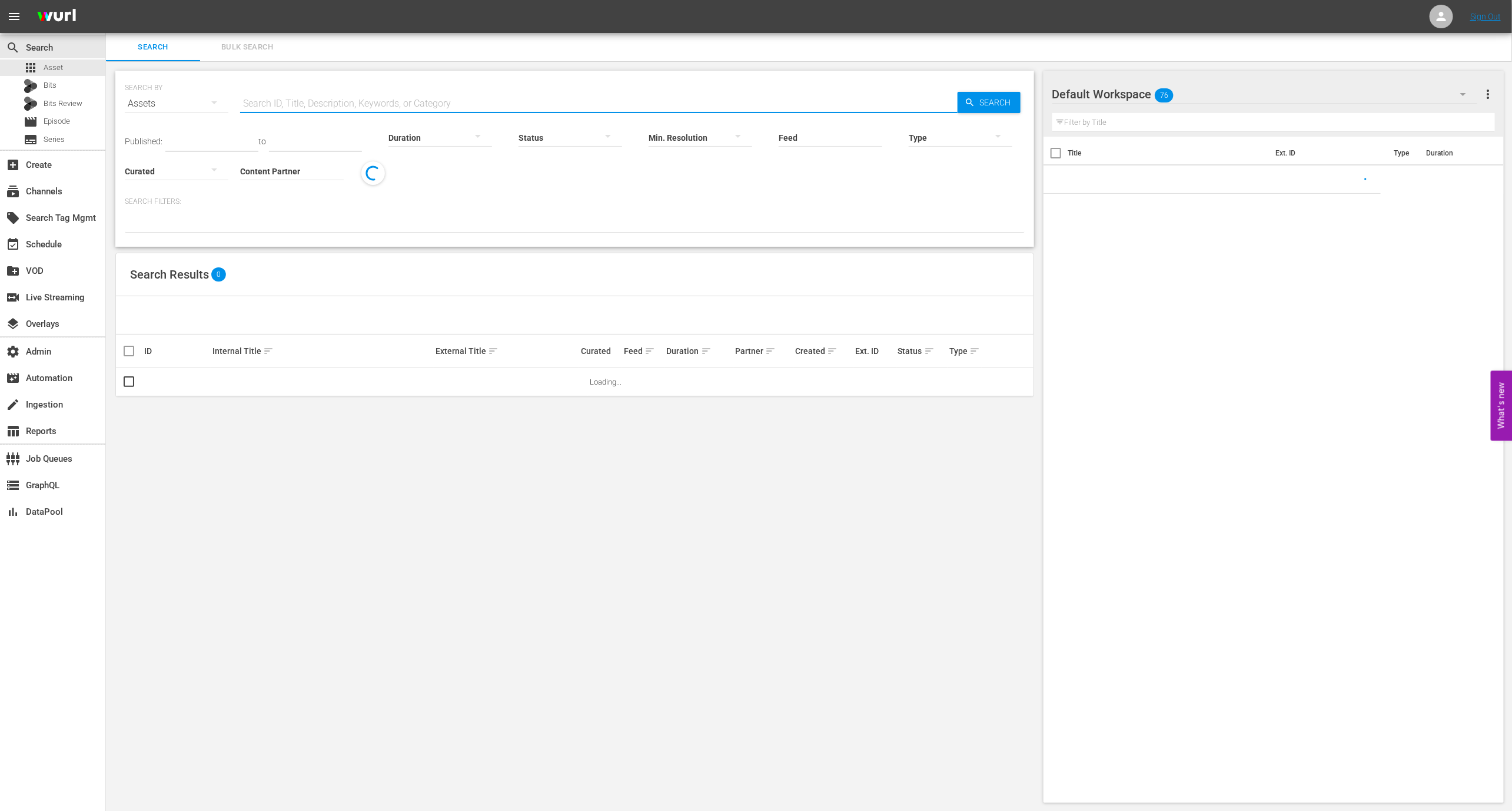
click at [292, 114] on input "text" at bounding box center [599, 103] width 717 height 28
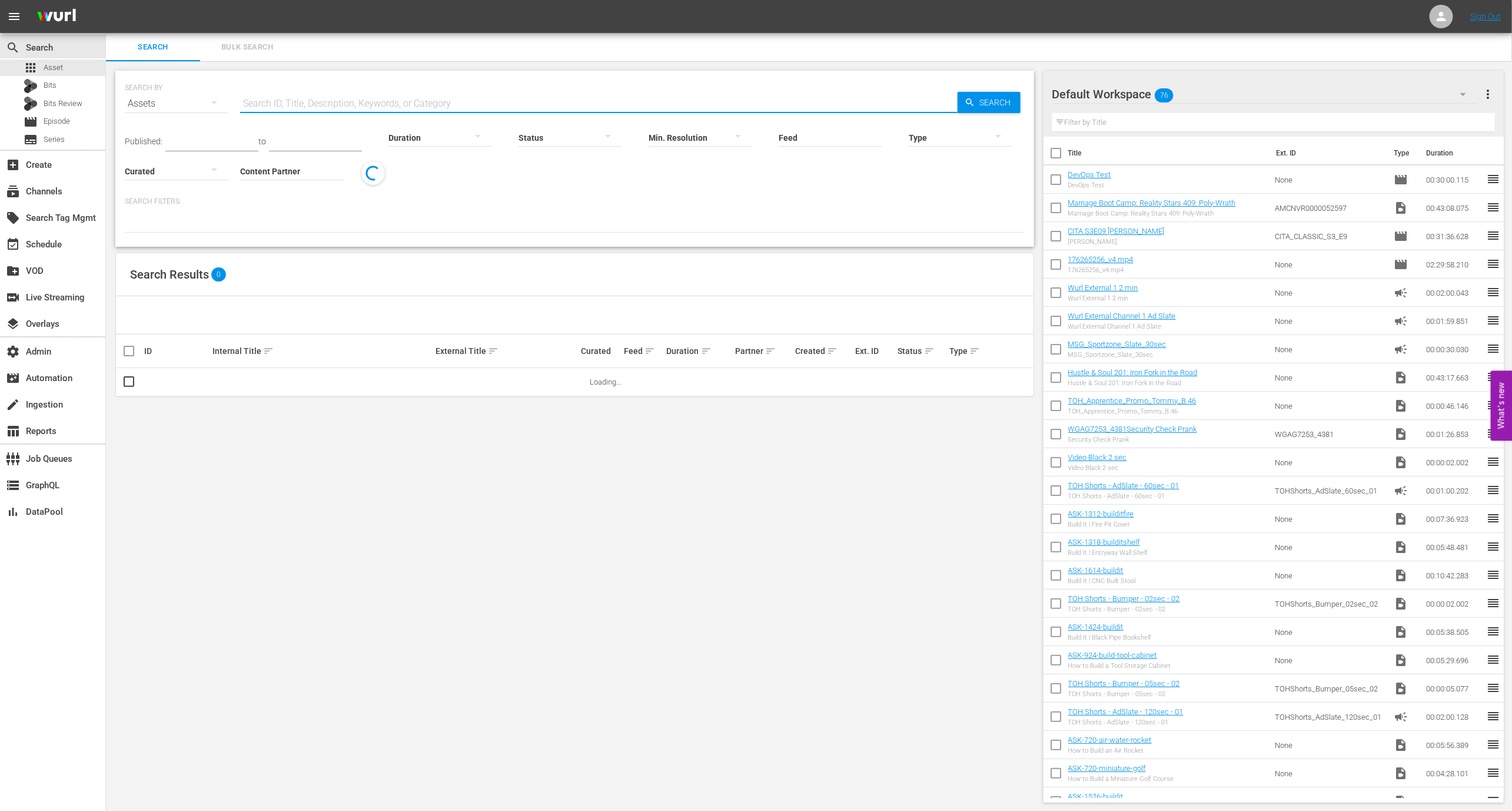
paste input "1000000048803"
type input "1000000048803"
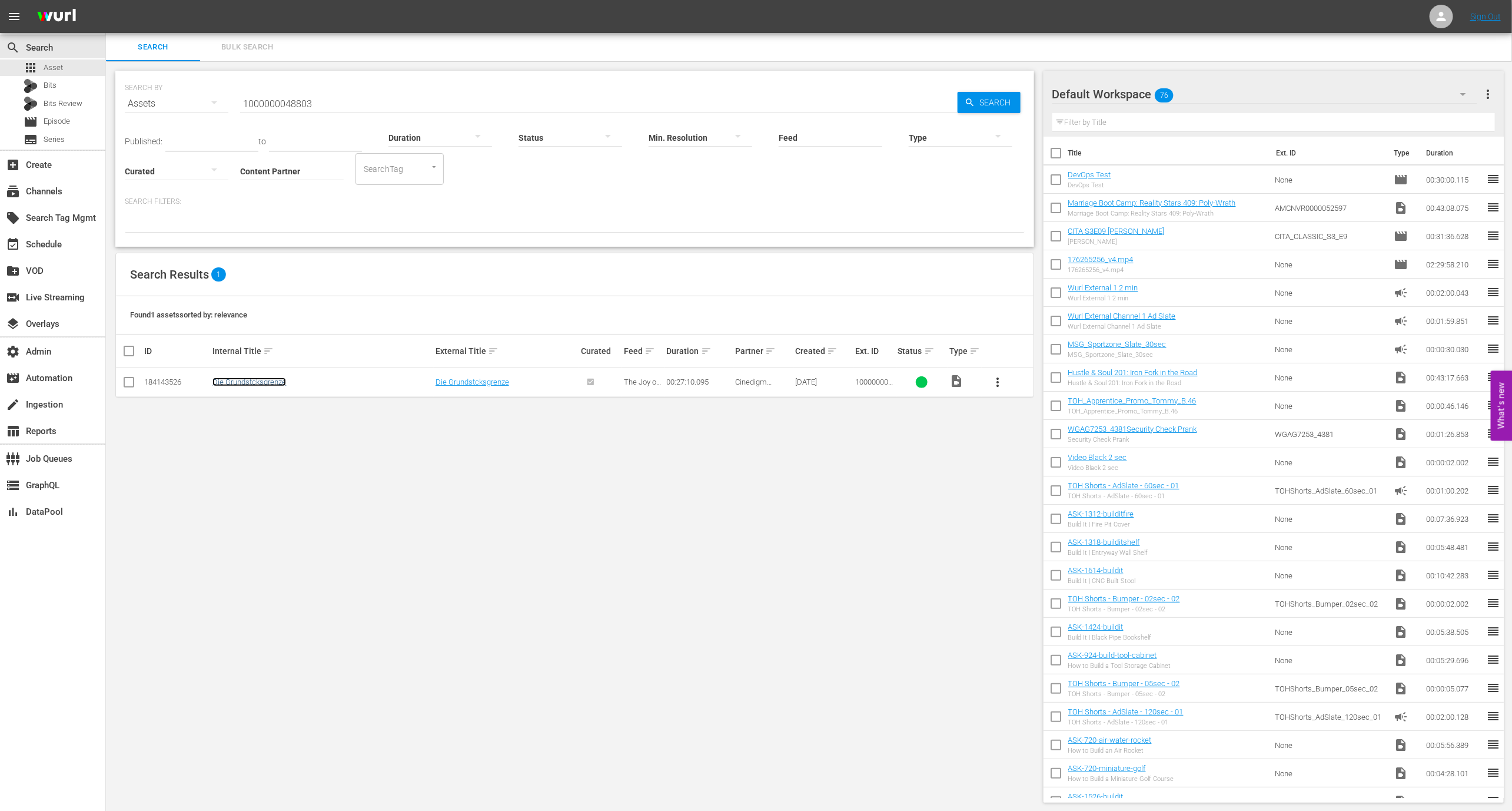
click at [248, 382] on link "Die Grundstcksgrenze" at bounding box center [249, 382] width 74 height 9
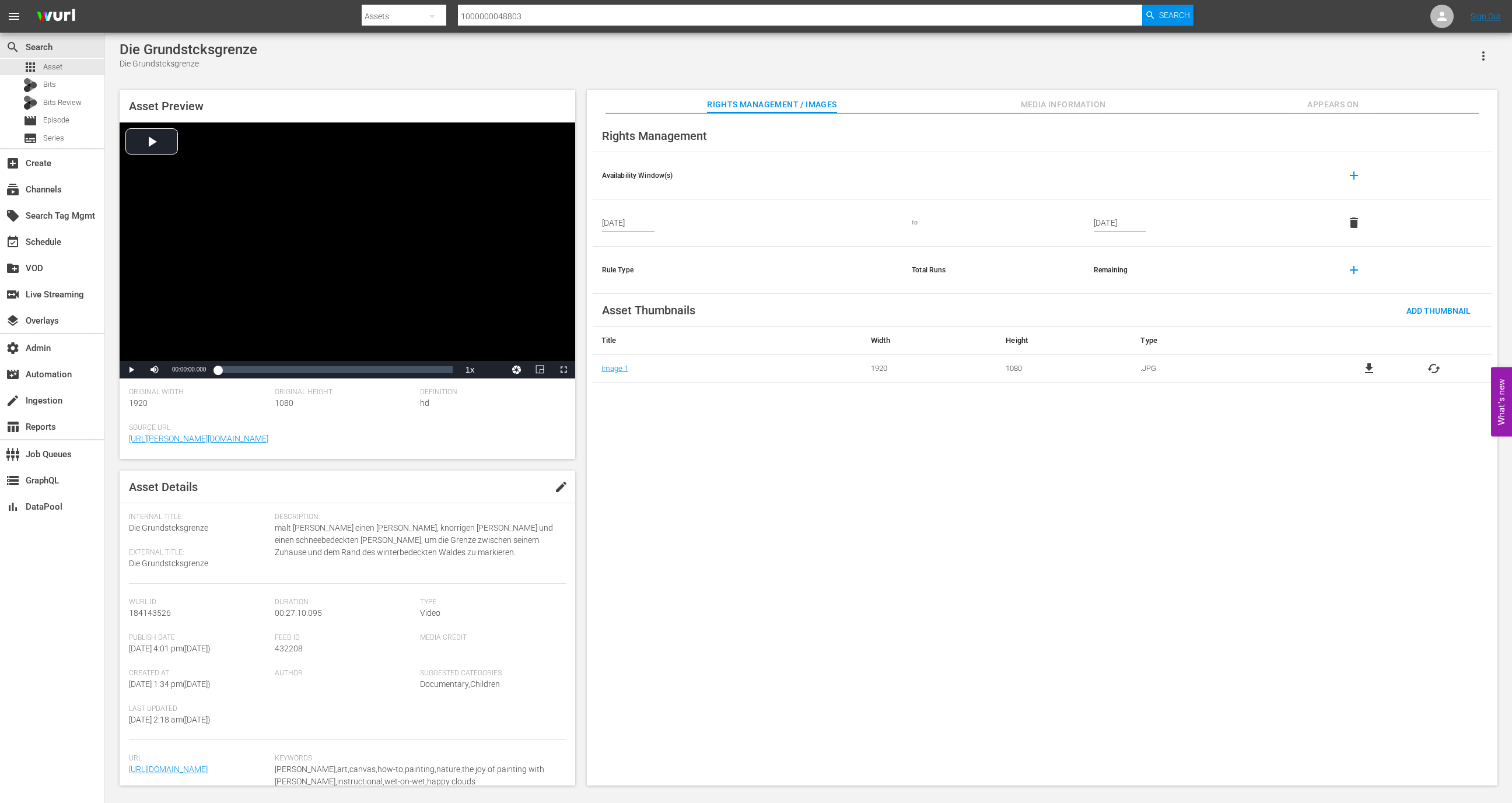
click at [1037, 88] on div "Asset Preview Video Player is loading. Play Video Play Mute Current Time 00:00:…" at bounding box center [807, 431] width 1389 height 695
click at [1037, 104] on span "Media Information" at bounding box center [1063, 104] width 88 height 14
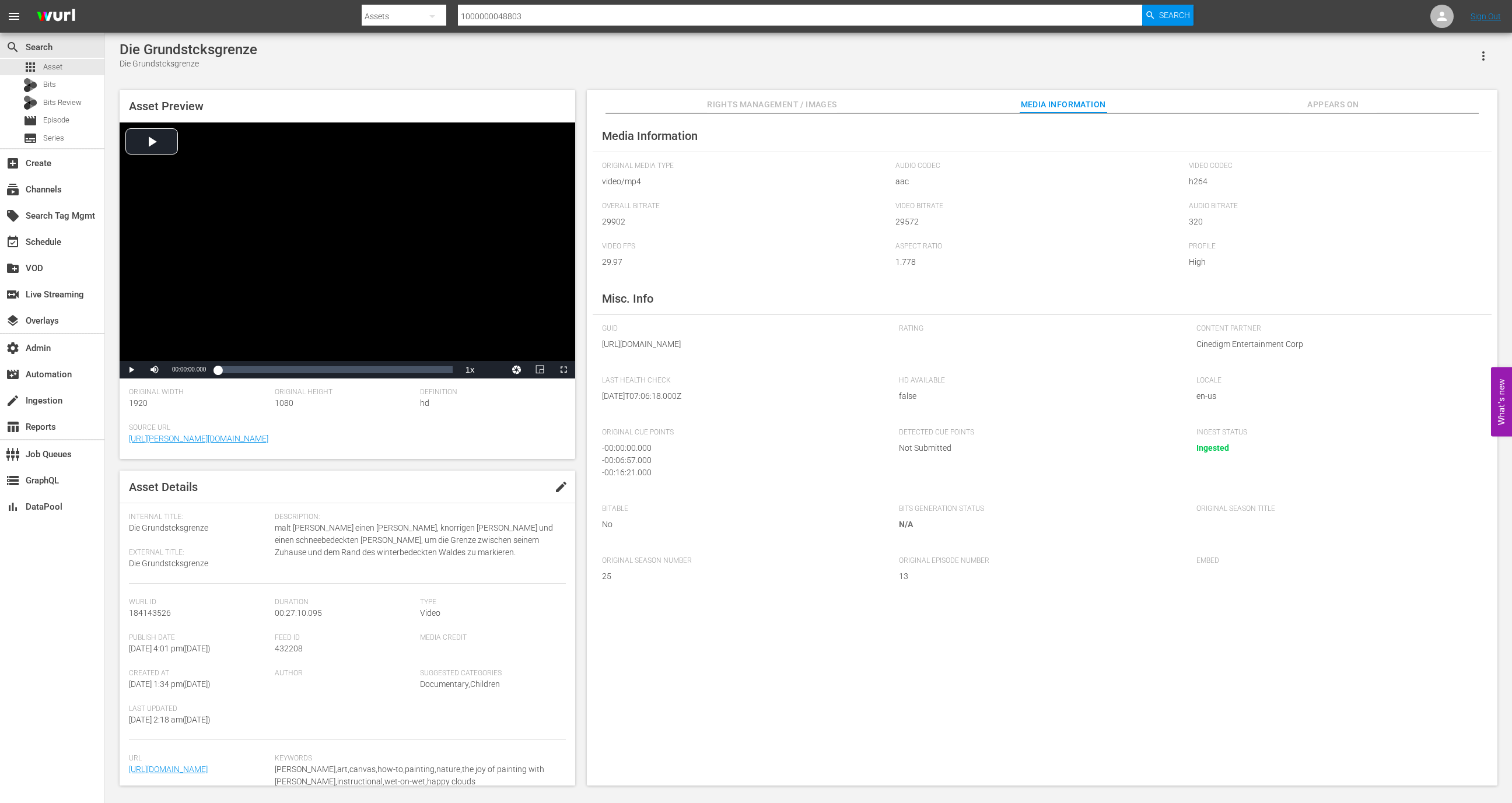
scroll to position [77, 0]
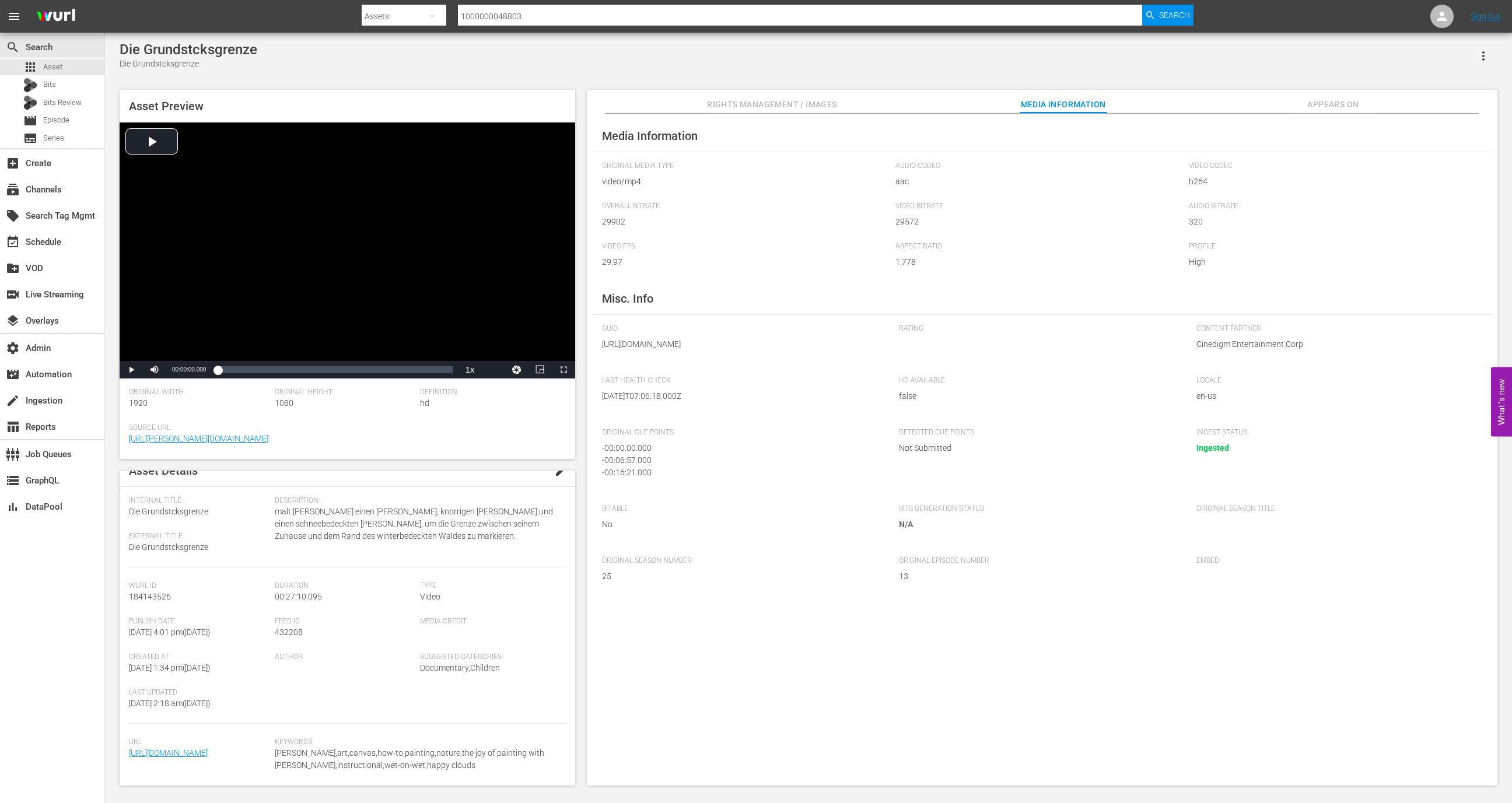
click at [1341, 100] on span "Appears On" at bounding box center [1333, 104] width 88 height 14
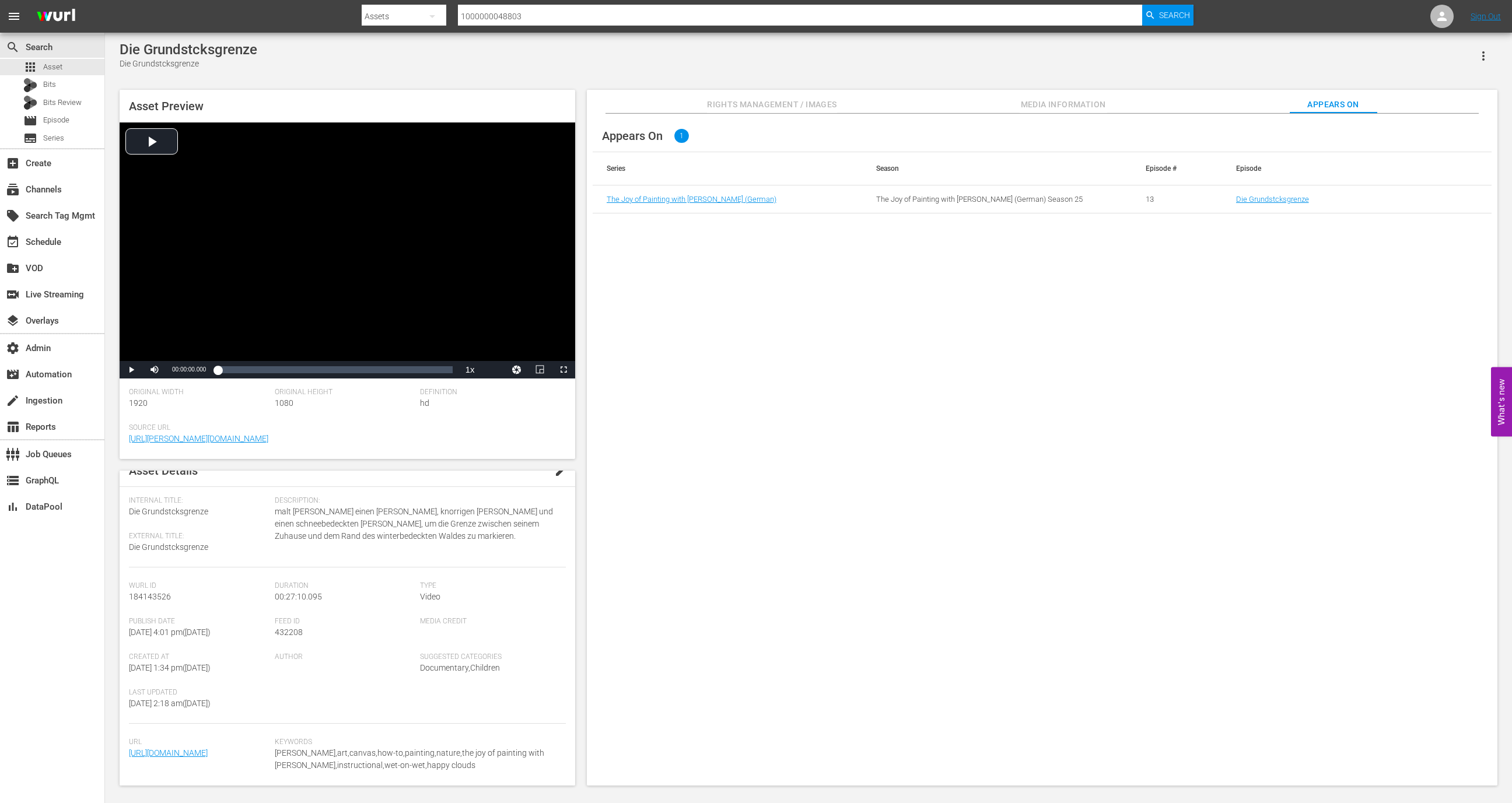
click at [1280, 191] on td "Die Grundstcksgrenze" at bounding box center [1356, 199] width 269 height 28
click at [1280, 203] on link "Die Grundstcksgrenze" at bounding box center [1272, 199] width 73 height 9
